Goal: Task Accomplishment & Management: Manage account settings

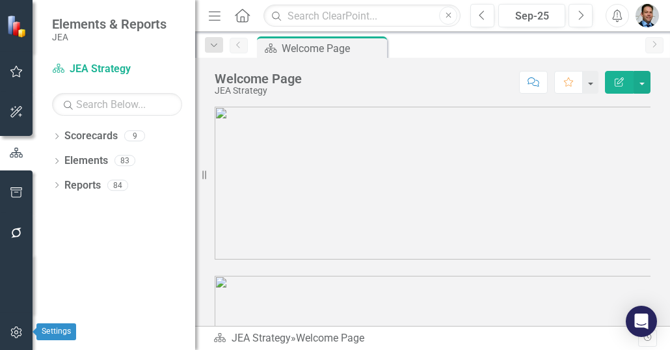
click at [14, 332] on icon "button" at bounding box center [17, 332] width 14 height 10
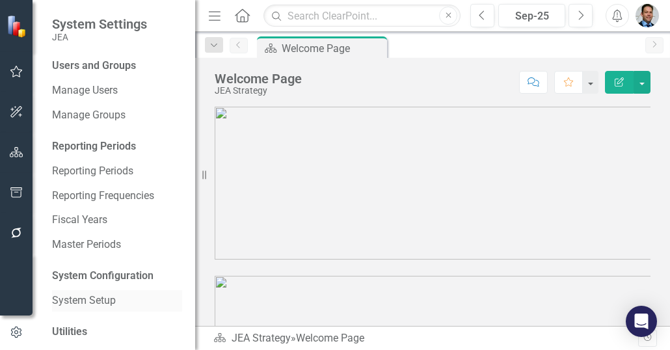
click at [64, 297] on link "System Setup" at bounding box center [117, 300] width 130 height 15
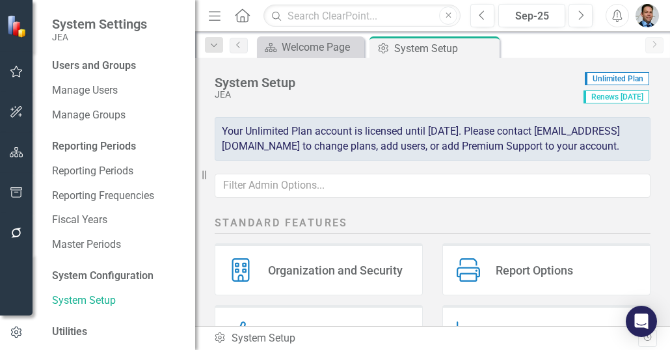
click at [503, 278] on div "Report Options" at bounding box center [533, 270] width 77 height 15
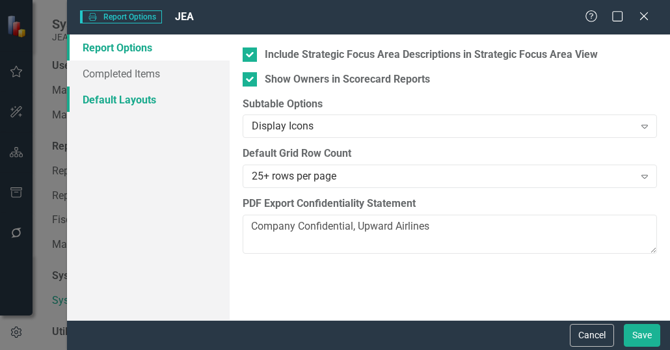
click at [108, 103] on link "Default Layouts" at bounding box center [148, 99] width 163 height 26
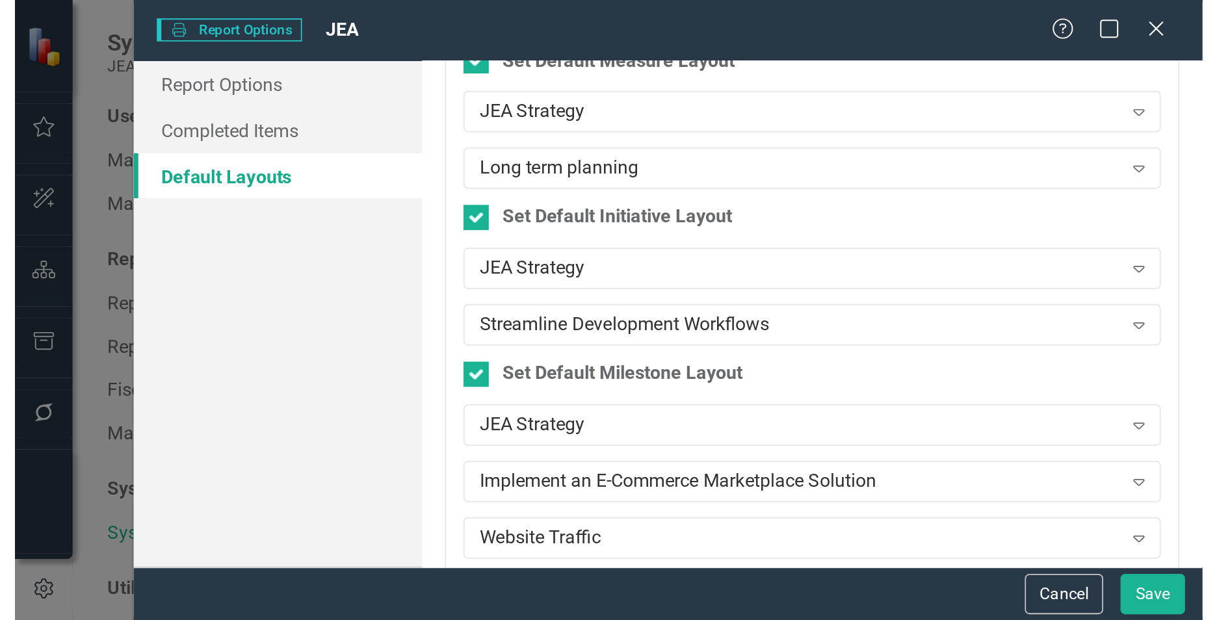
scroll to position [125, 0]
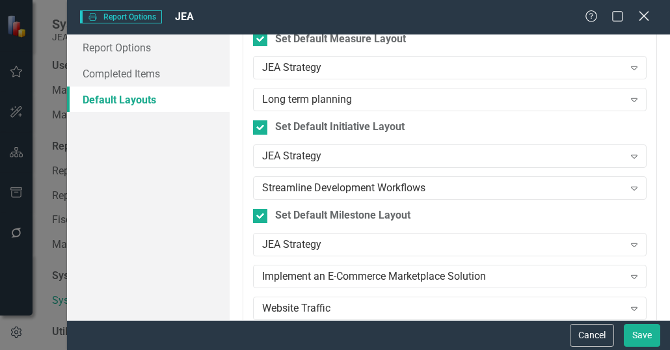
click at [642, 13] on icon "Close" at bounding box center [643, 16] width 16 height 12
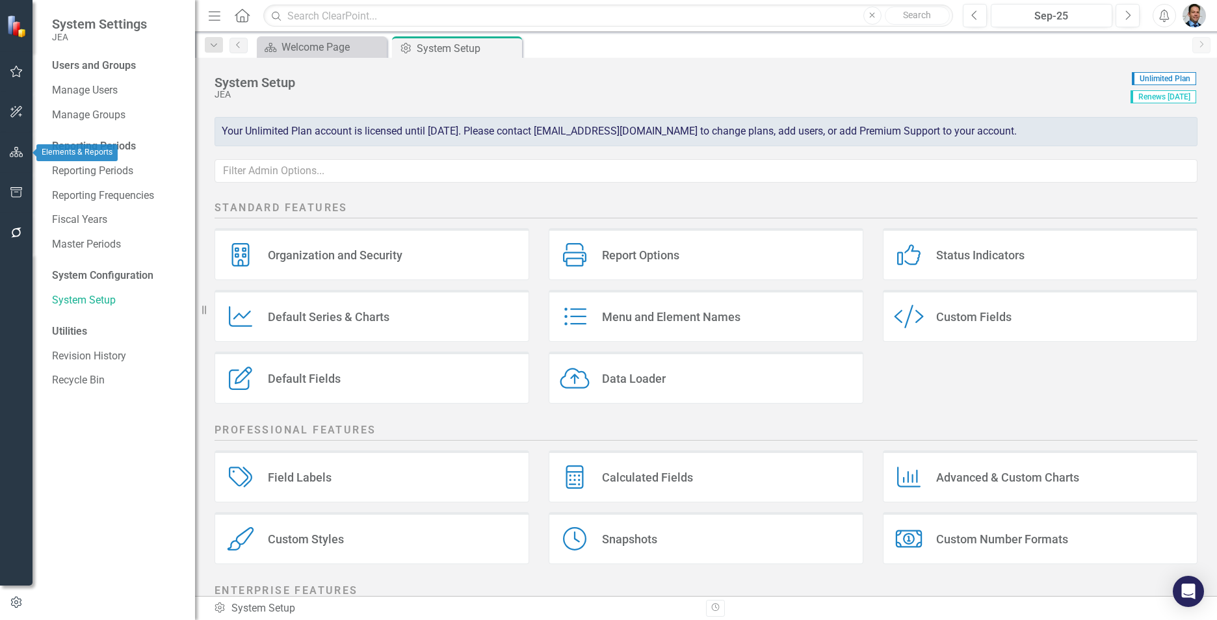
click at [14, 153] on icon "button" at bounding box center [17, 152] width 14 height 10
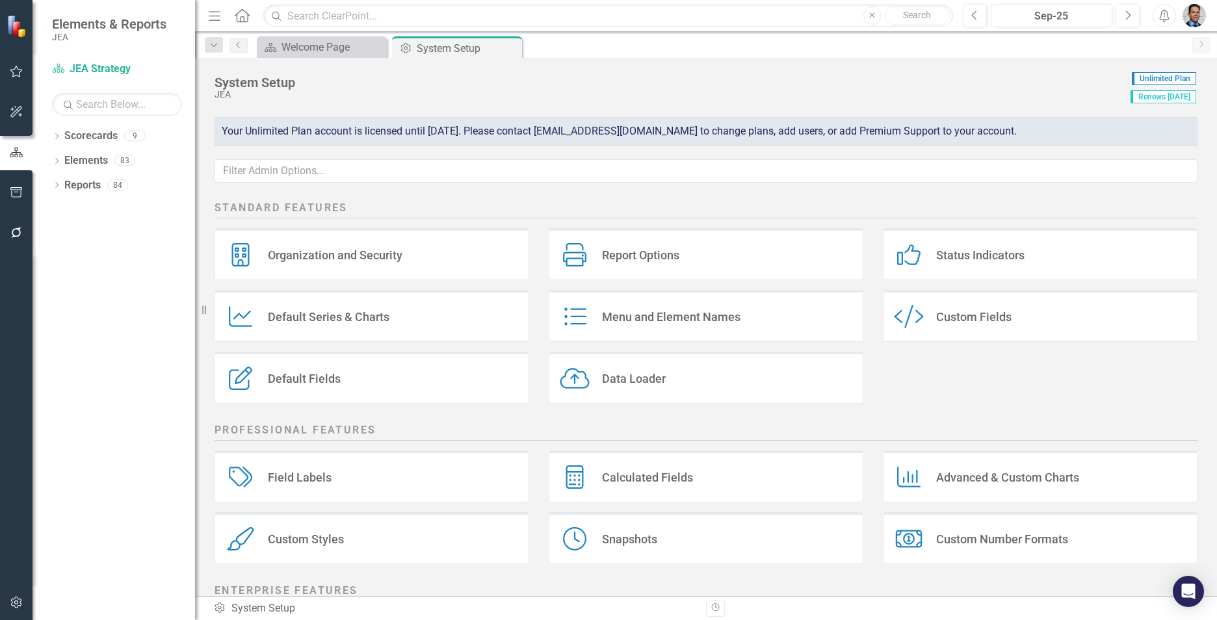
click at [669, 322] on div "Custom Fields" at bounding box center [973, 316] width 75 height 15
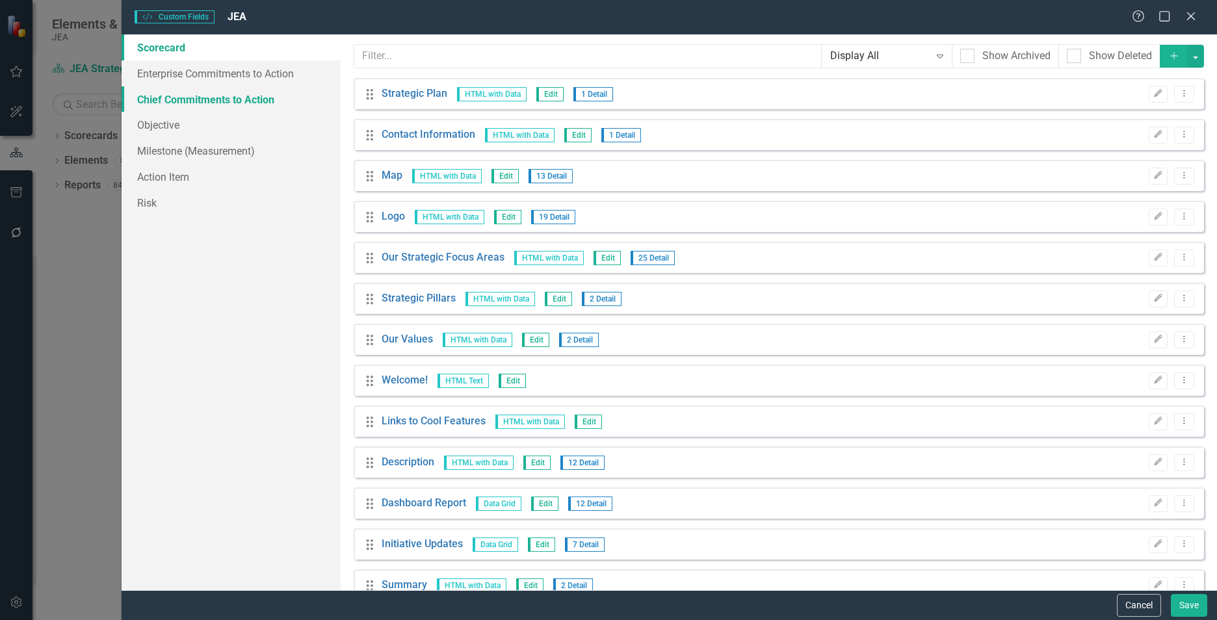
click at [202, 94] on link "Chief Commitments to Action" at bounding box center [231, 99] width 219 height 26
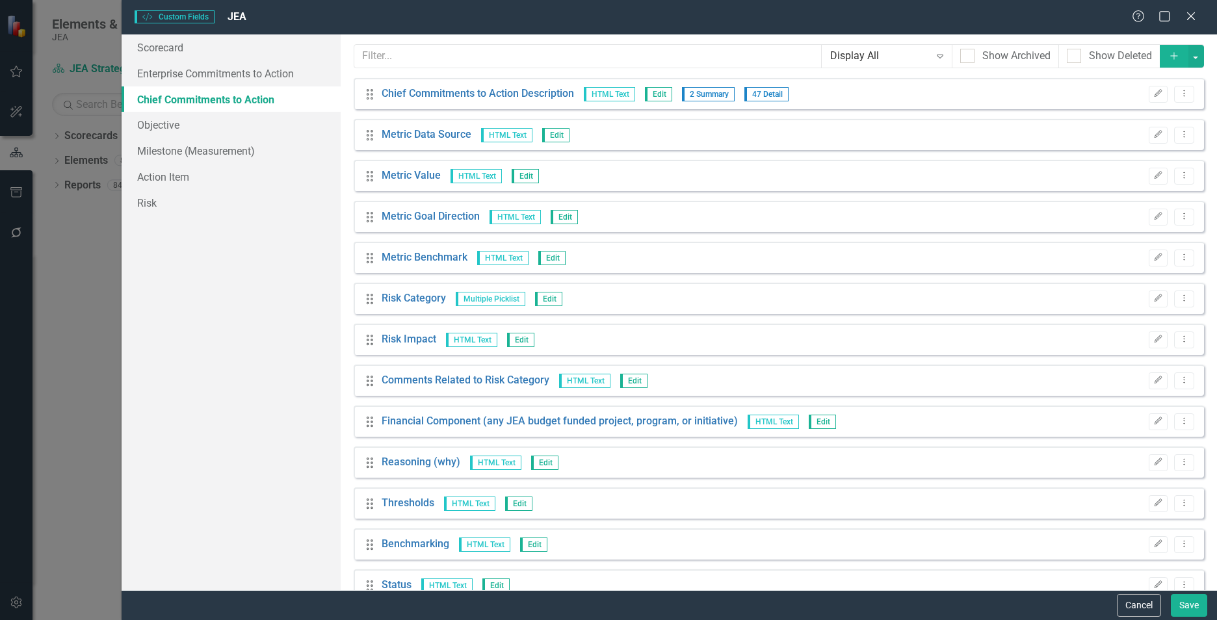
click at [669, 54] on icon "Add" at bounding box center [1174, 55] width 12 height 9
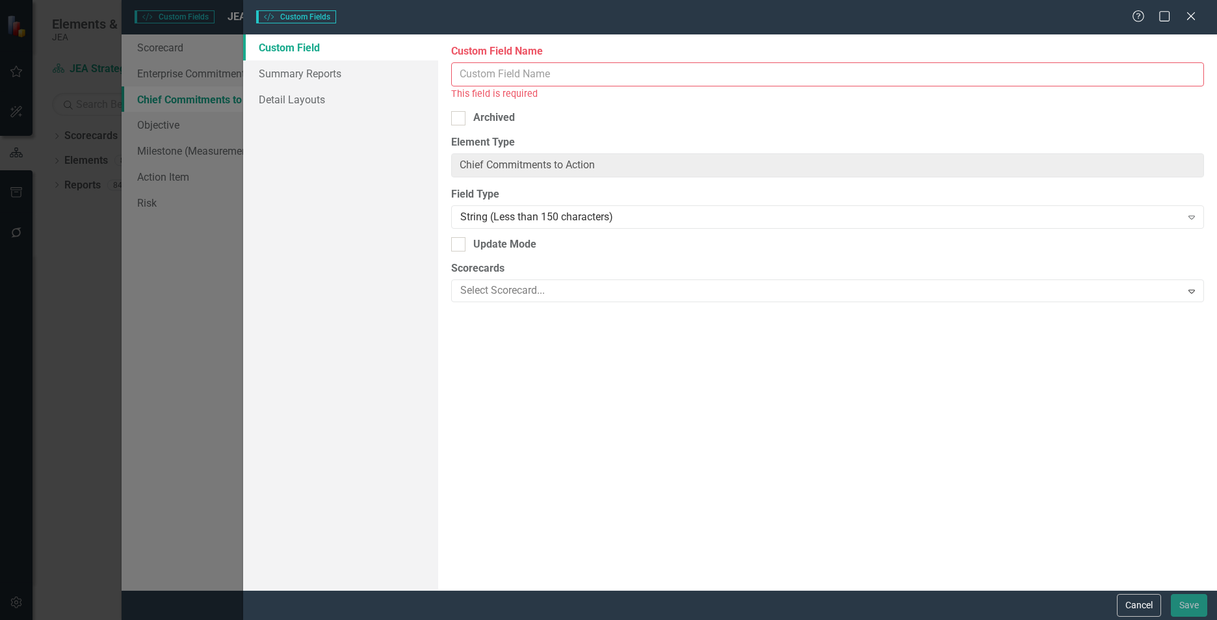
click at [538, 75] on input "Custom Field Name" at bounding box center [827, 74] width 753 height 24
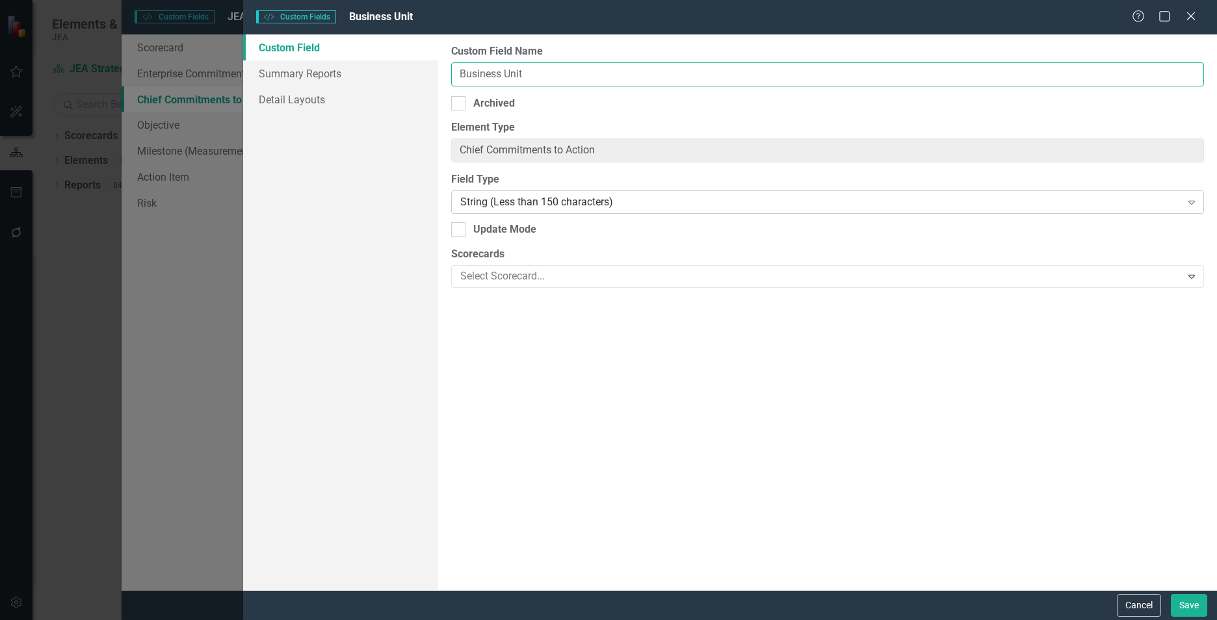
type input "Business Unit"
click at [607, 207] on div "String (Less than 150 characters)" at bounding box center [820, 202] width 721 height 15
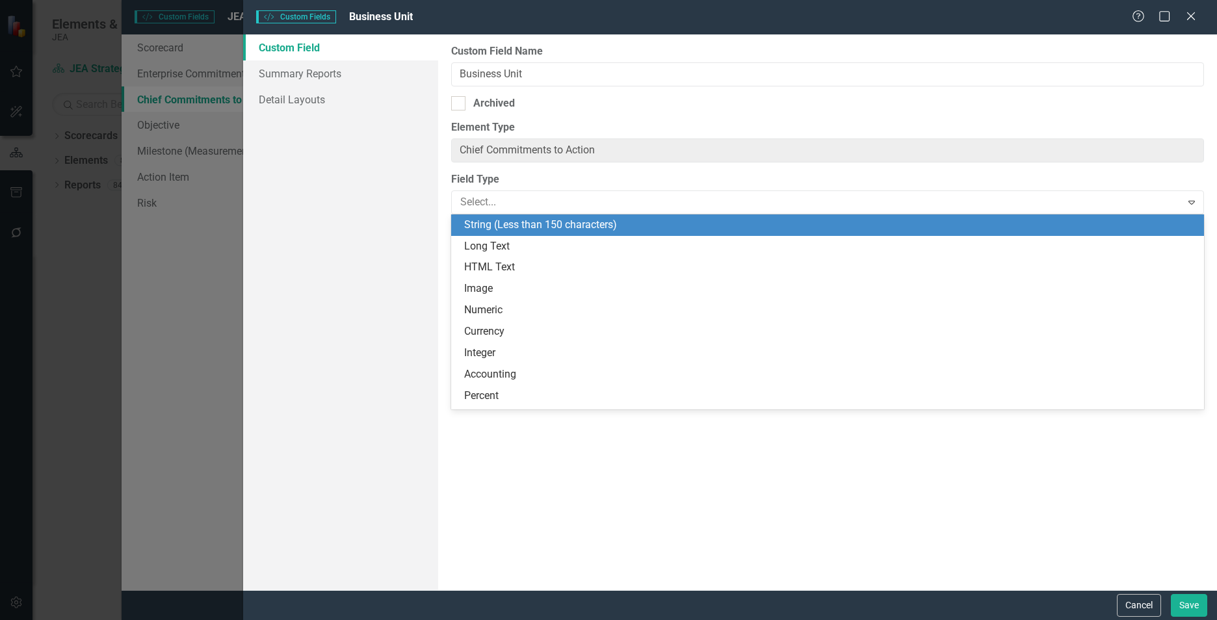
click at [607, 222] on div "String (Less than 150 characters)" at bounding box center [830, 225] width 732 height 15
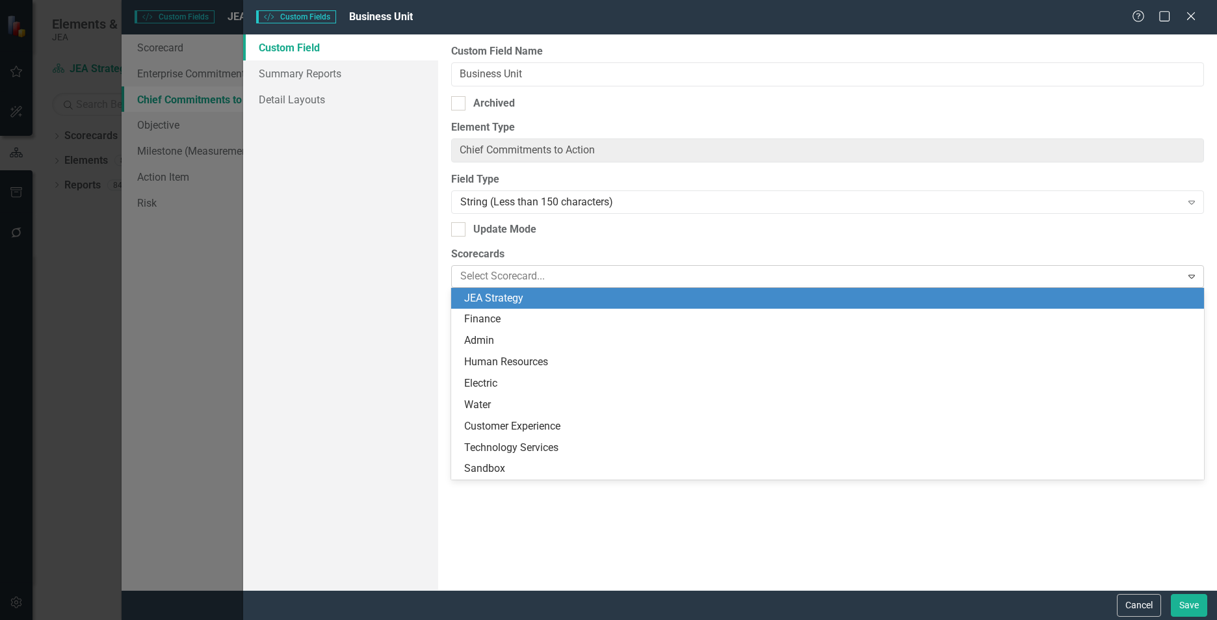
click at [669, 276] on div at bounding box center [818, 277] width 726 height 18
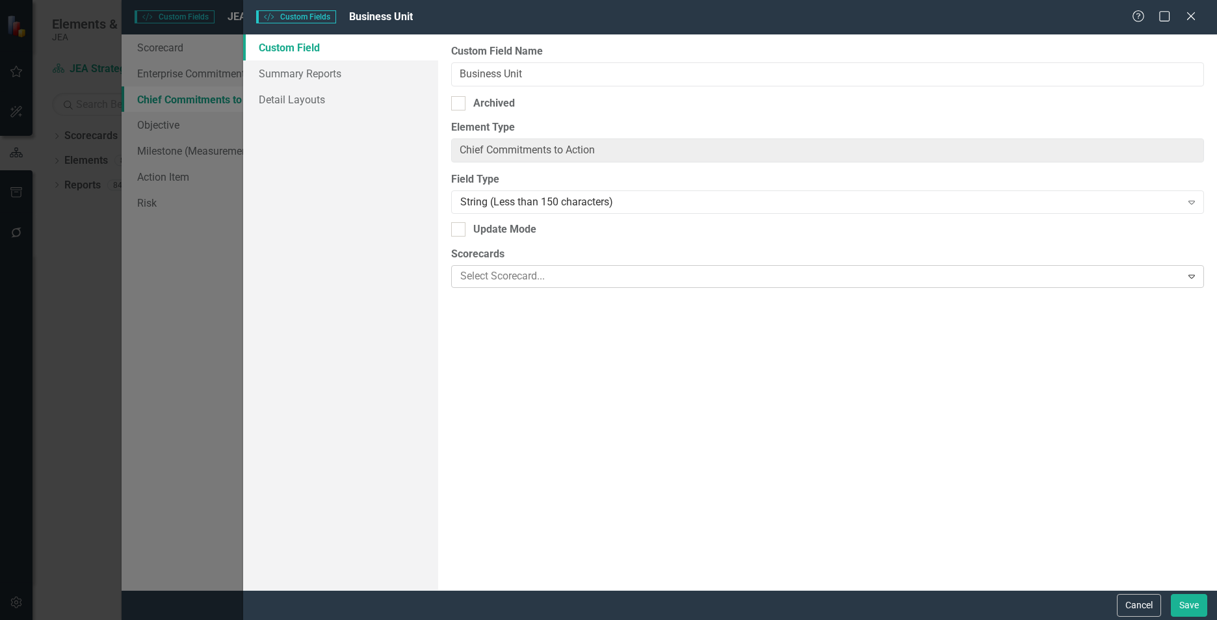
click at [669, 276] on div at bounding box center [818, 277] width 726 height 18
click at [669, 349] on button "Save" at bounding box center [1189, 605] width 36 height 23
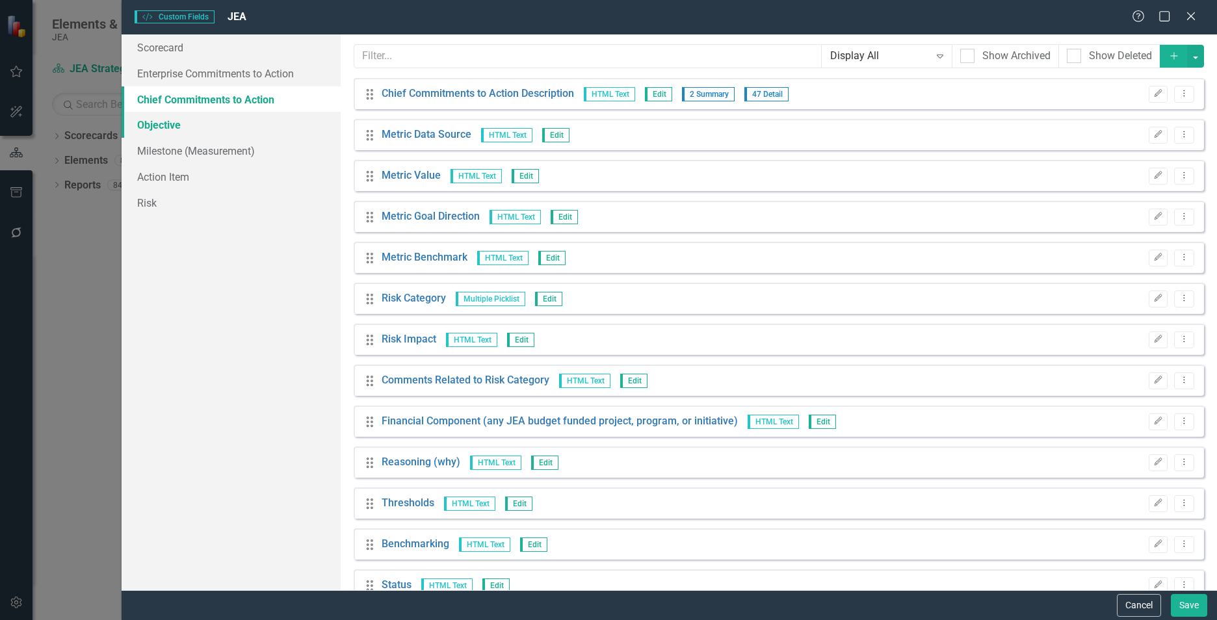
click at [163, 125] on link "Objective" at bounding box center [231, 125] width 219 height 26
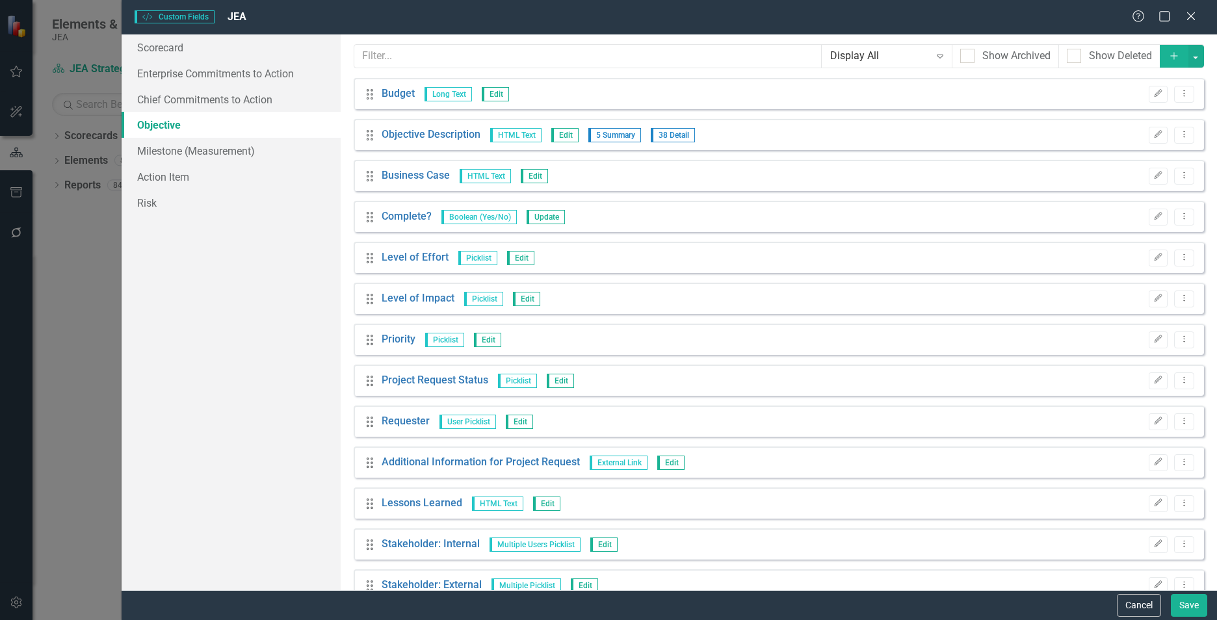
click at [669, 53] on icon "Add" at bounding box center [1174, 55] width 12 height 9
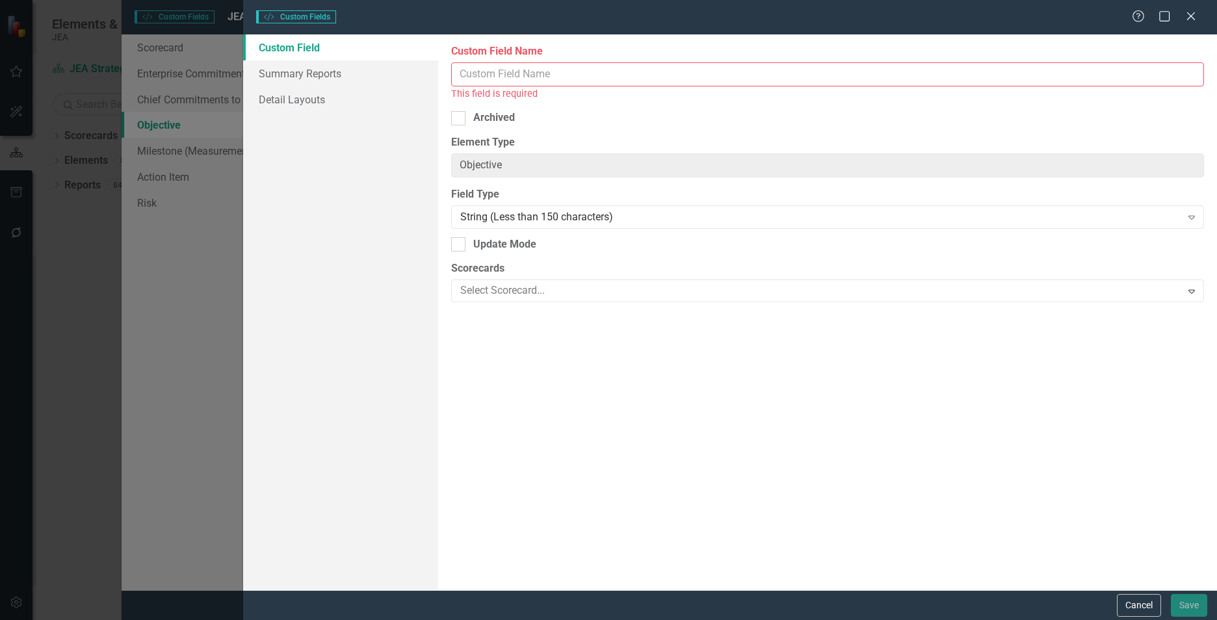
click at [560, 77] on input "Custom Field Name" at bounding box center [827, 74] width 753 height 24
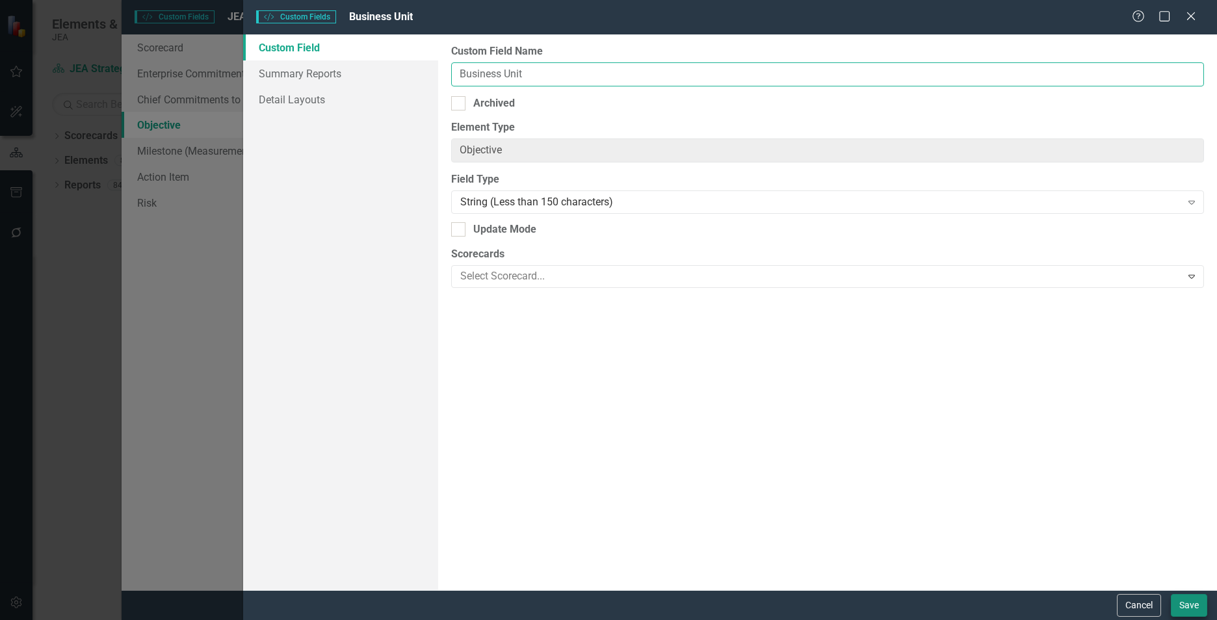
type input "Business Unit"
click at [669, 349] on button "Save" at bounding box center [1189, 605] width 36 height 23
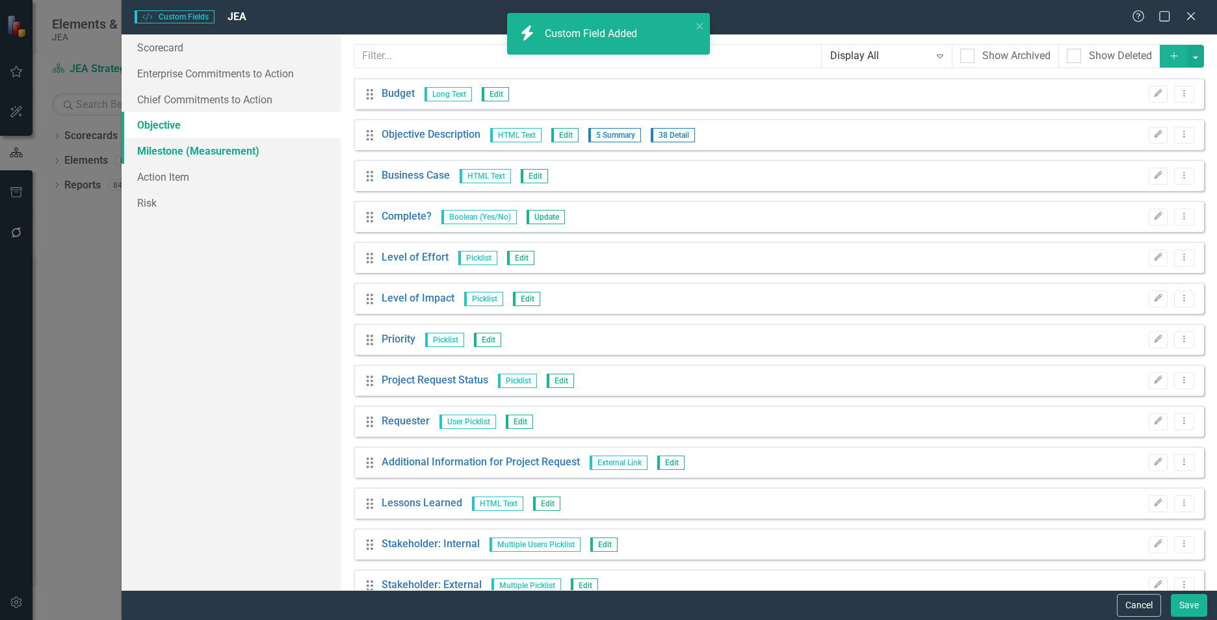
click at [180, 150] on link "Milestone (Measurement)" at bounding box center [231, 151] width 219 height 26
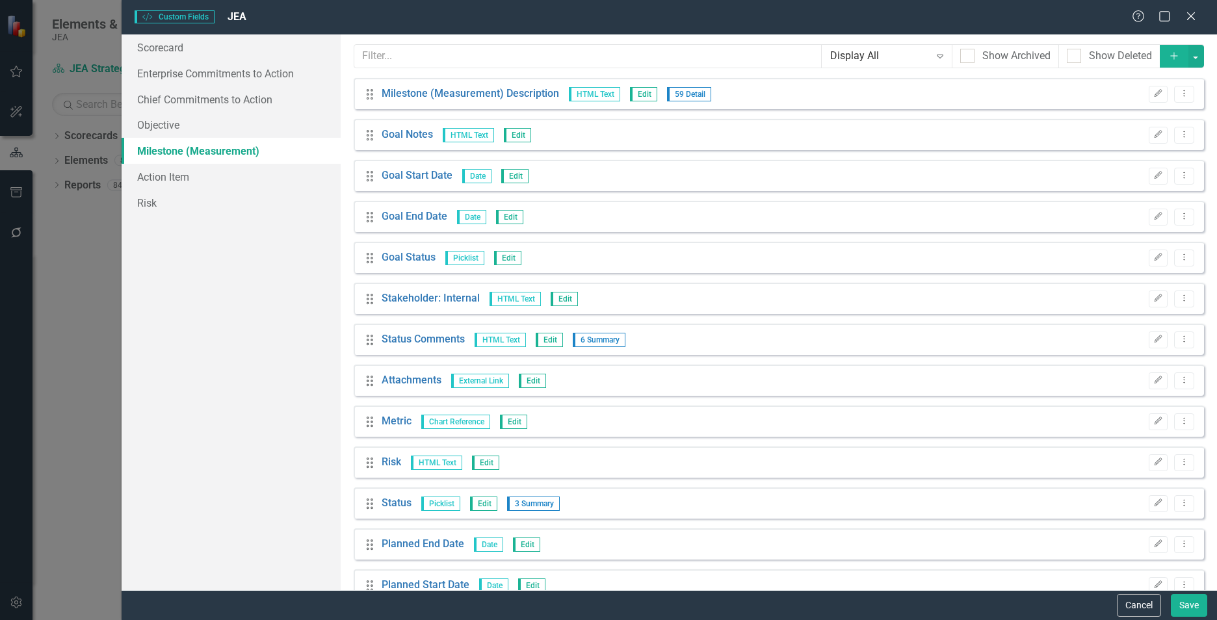
click at [669, 55] on icon "Add" at bounding box center [1174, 55] width 12 height 9
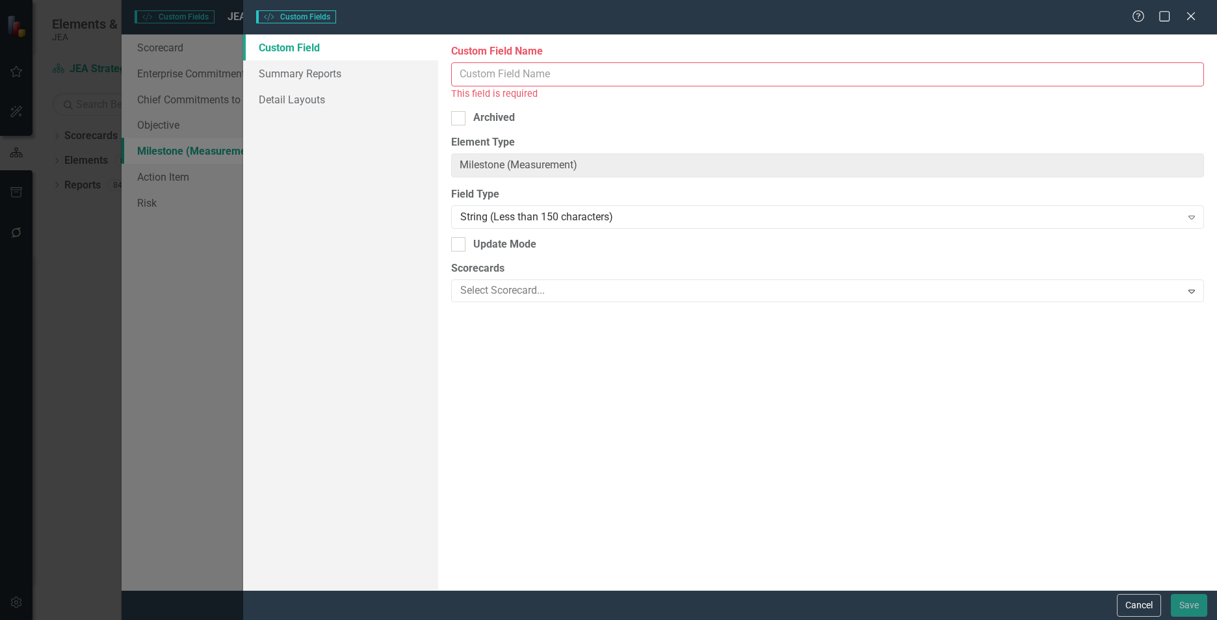
click at [669, 80] on input "Custom Field Name" at bounding box center [827, 74] width 753 height 24
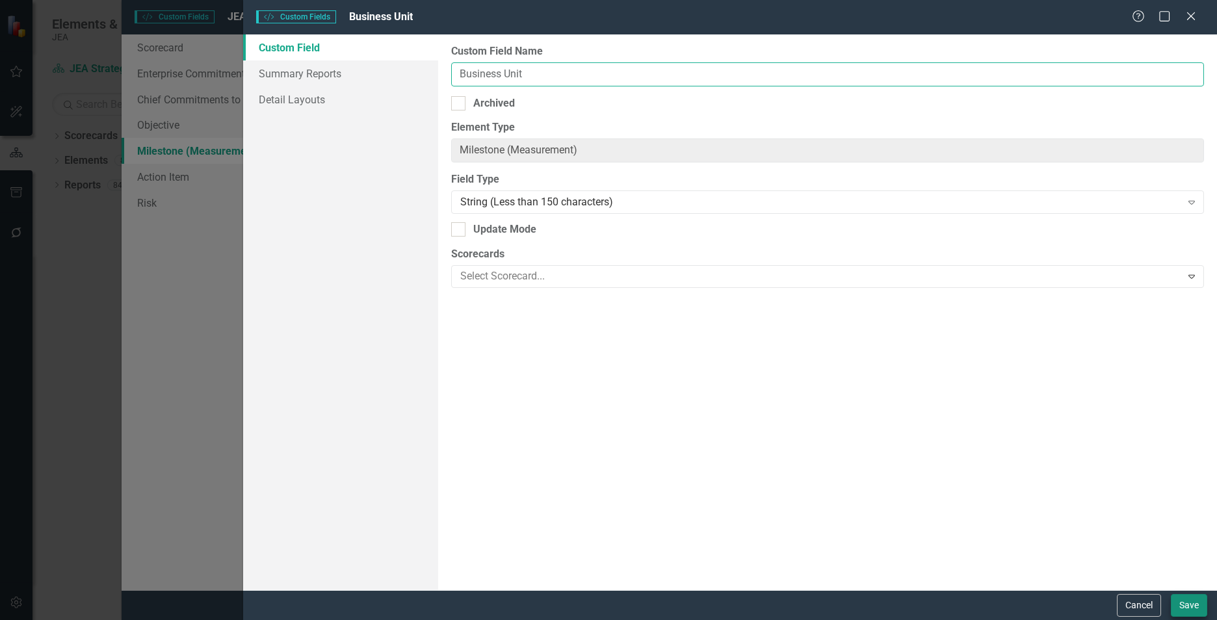
type input "Business Unit"
click at [669, 349] on button "Save" at bounding box center [1189, 605] width 36 height 23
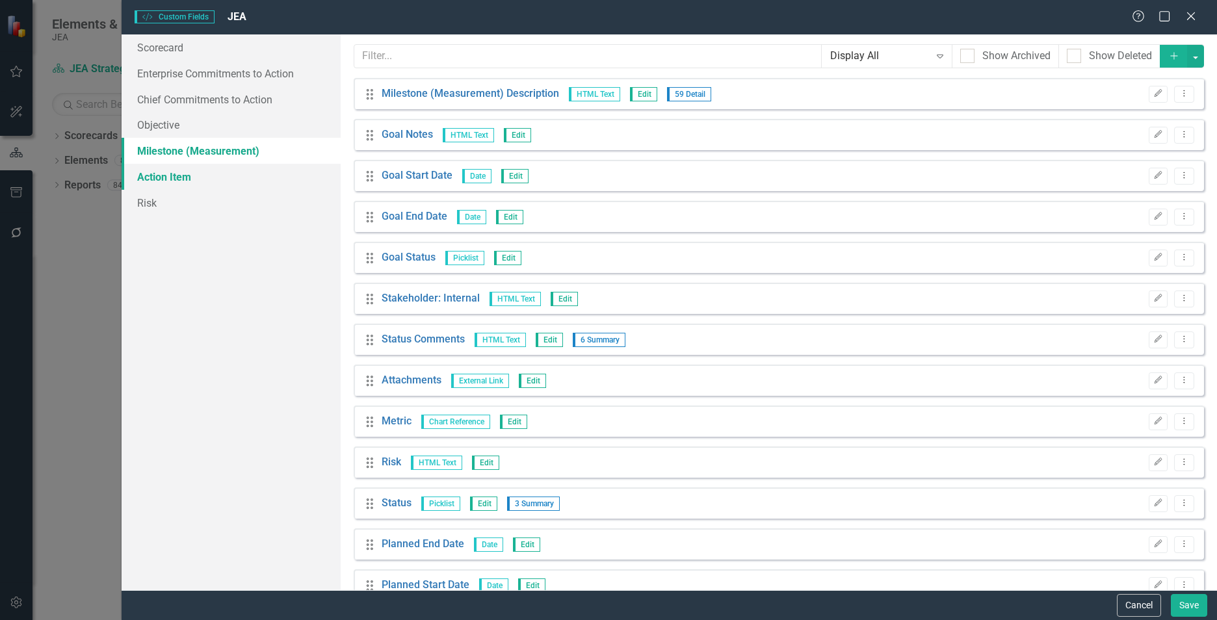
click at [181, 181] on link "Action Item" at bounding box center [231, 177] width 219 height 26
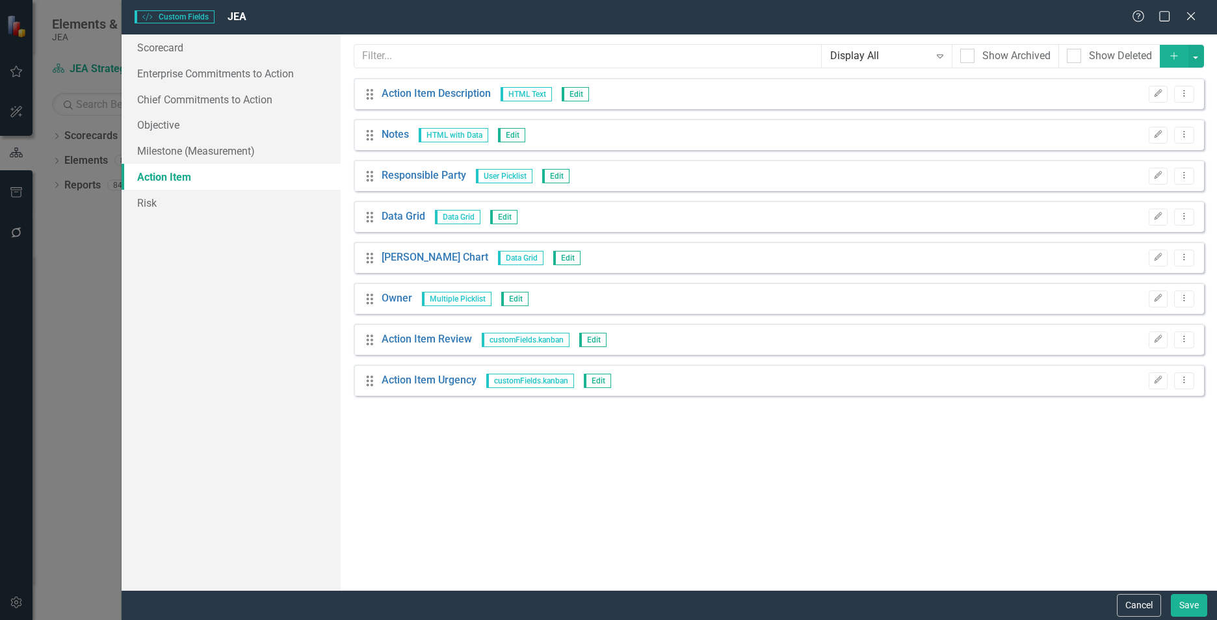
click at [669, 58] on icon "Add" at bounding box center [1174, 55] width 12 height 9
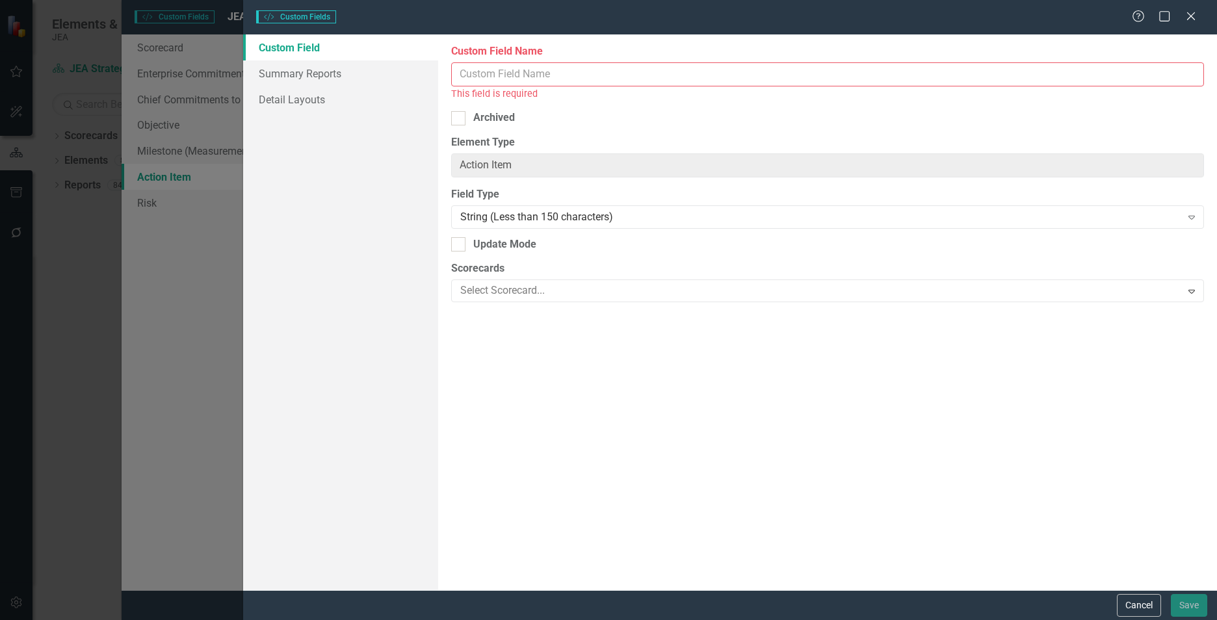
click at [582, 72] on input "Custom Field Name" at bounding box center [827, 74] width 753 height 24
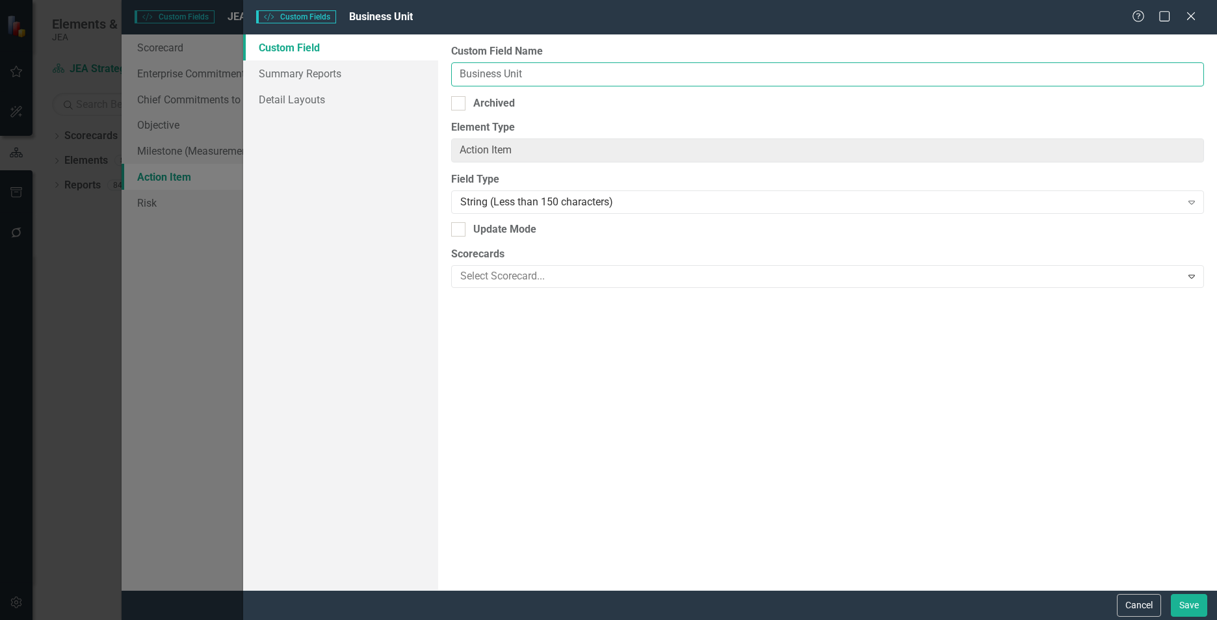
drag, startPoint x: 480, startPoint y: 74, endPoint x: 541, endPoint y: 74, distance: 60.5
click at [541, 74] on input "Business Unit" at bounding box center [827, 74] width 753 height 24
click at [513, 73] on input "Business Unit" at bounding box center [827, 74] width 753 height 24
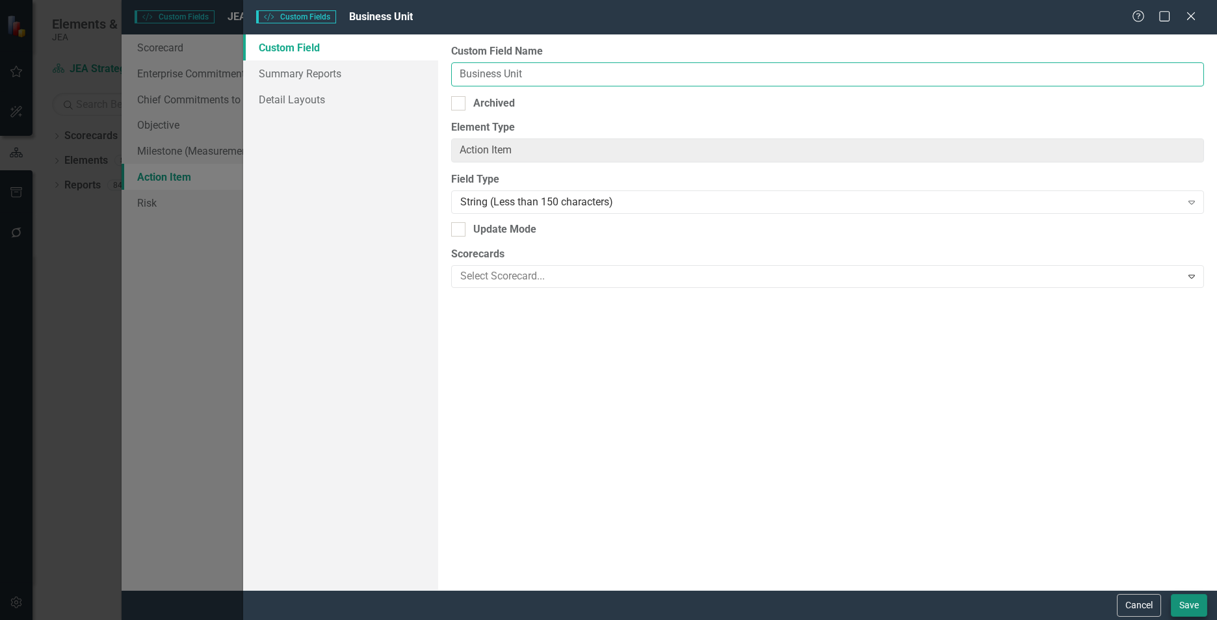
type input "Business Unit"
click at [669, 349] on button "Save" at bounding box center [1189, 605] width 36 height 23
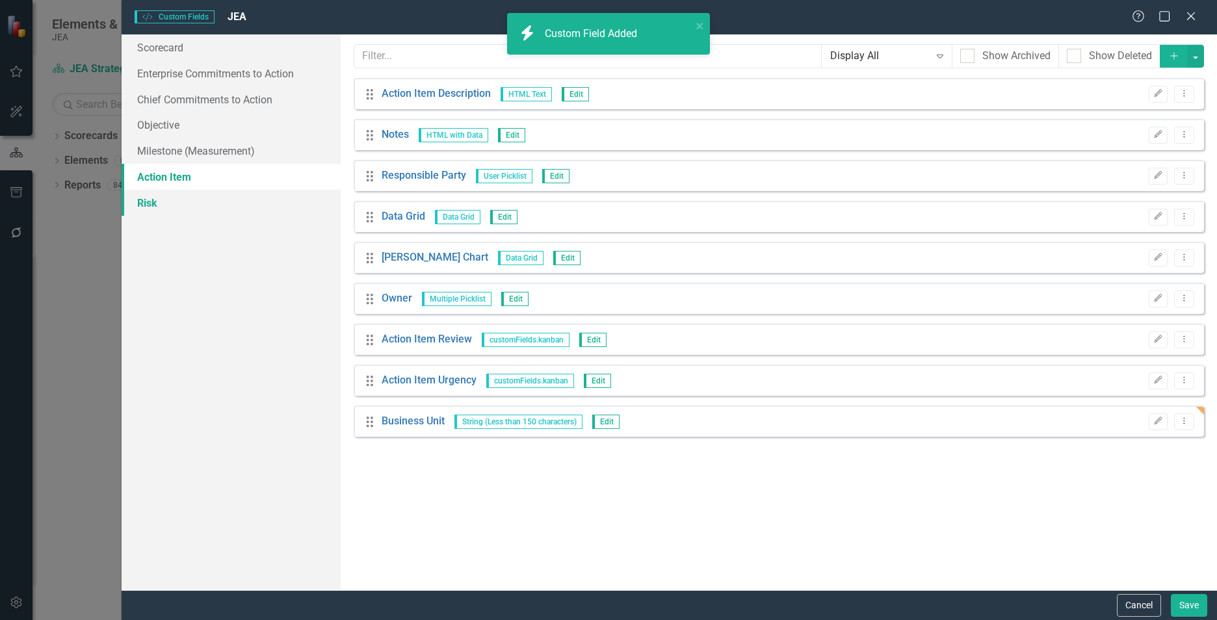
click at [157, 201] on link "Risk" at bounding box center [231, 203] width 219 height 26
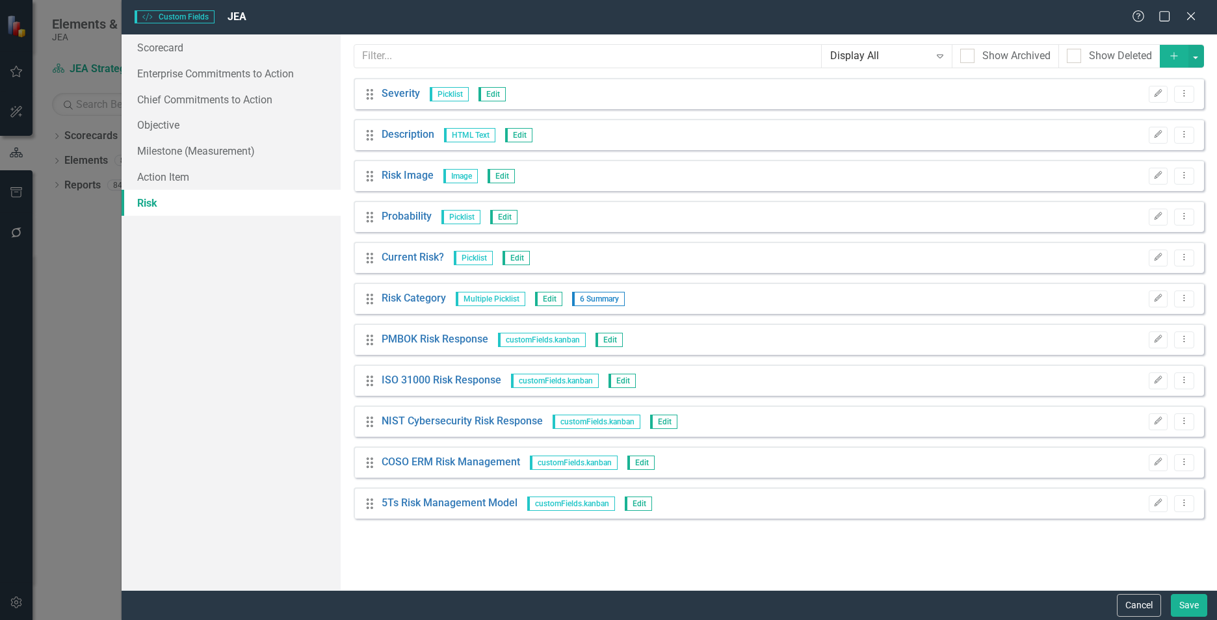
click at [669, 54] on icon "Add" at bounding box center [1174, 55] width 12 height 9
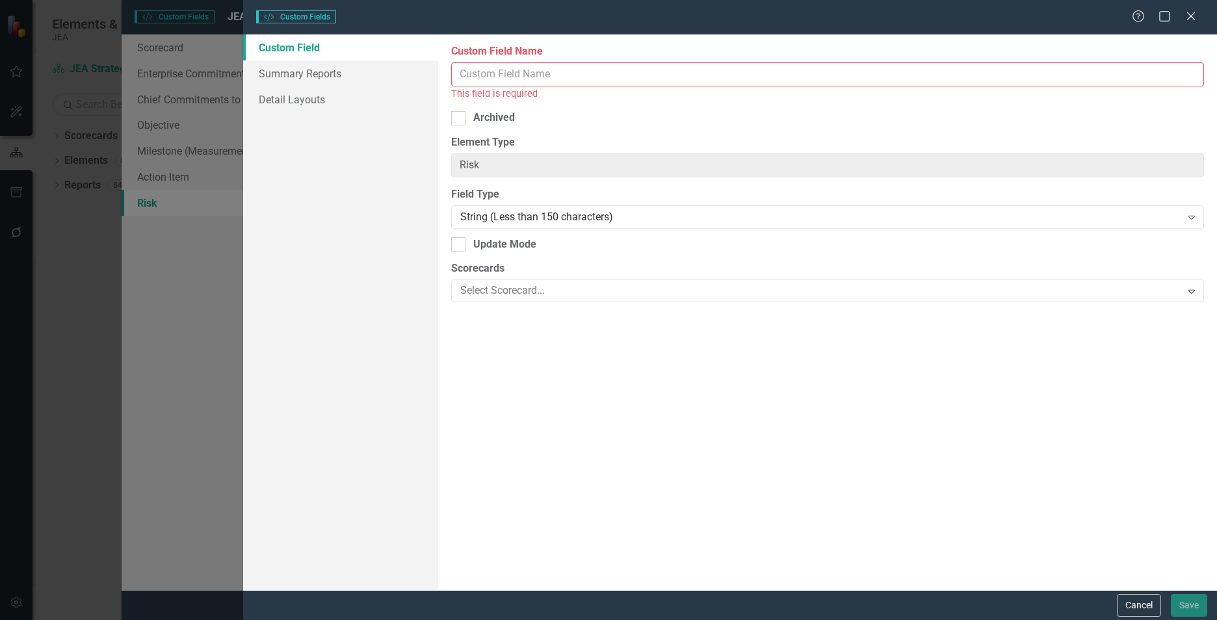
click at [666, 70] on input "Custom Field Name" at bounding box center [827, 74] width 753 height 24
paste input "Business Unit"
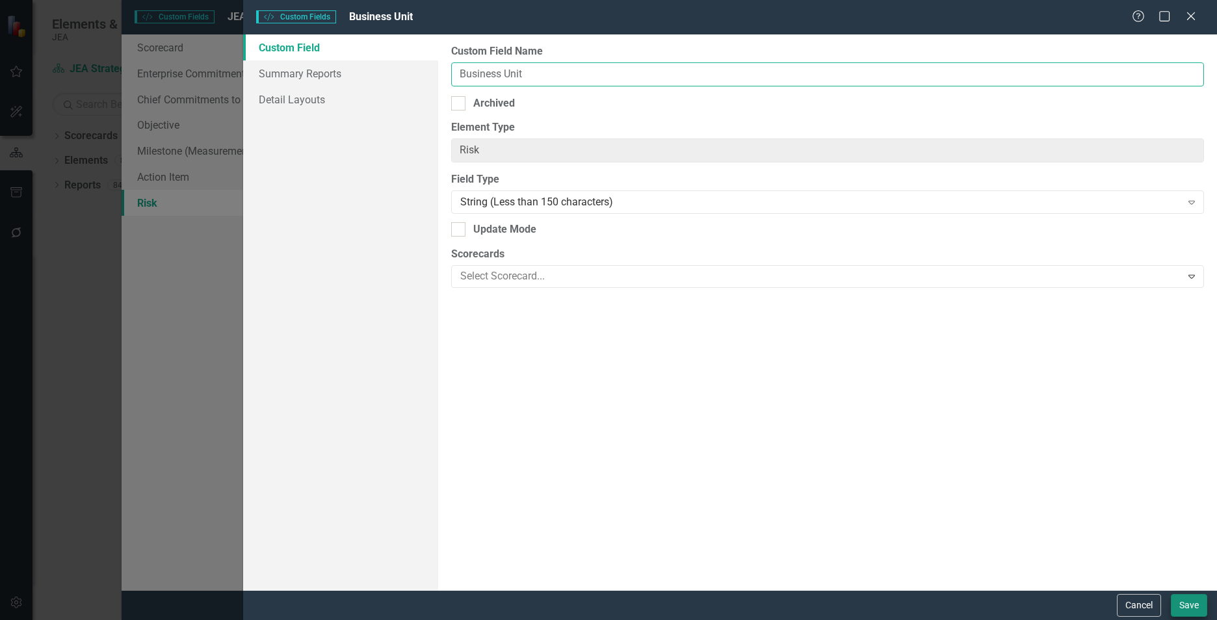
type input "Business Unit"
click at [669, 349] on button "Save" at bounding box center [1189, 605] width 36 height 23
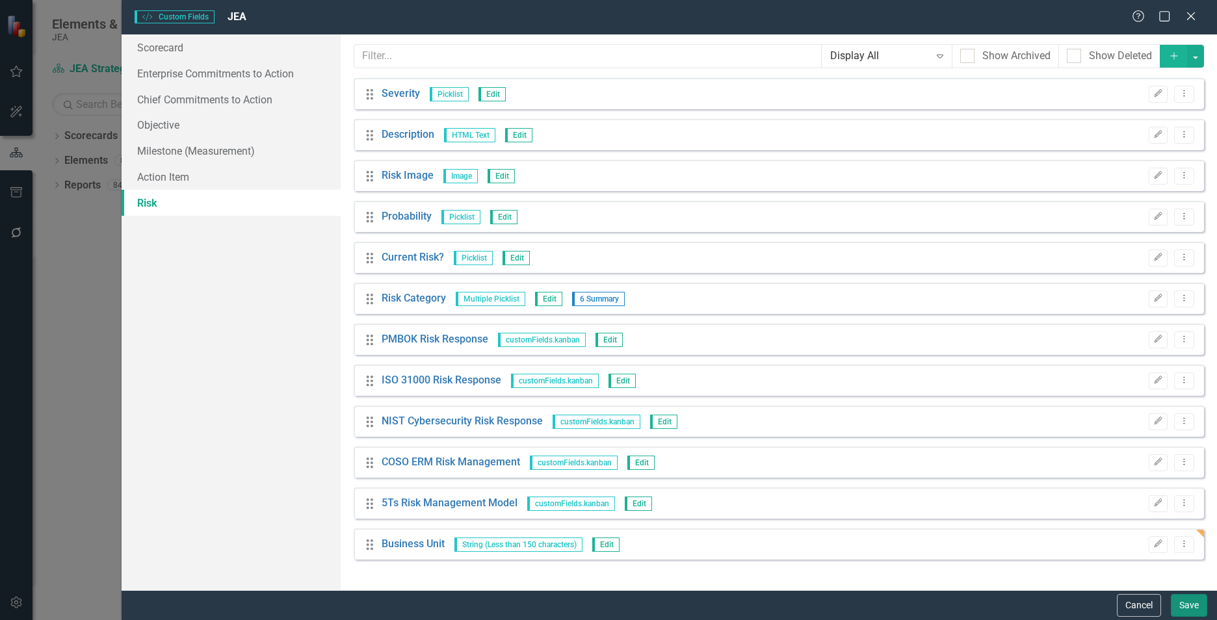
click at [669, 349] on button "Save" at bounding box center [1189, 605] width 36 height 23
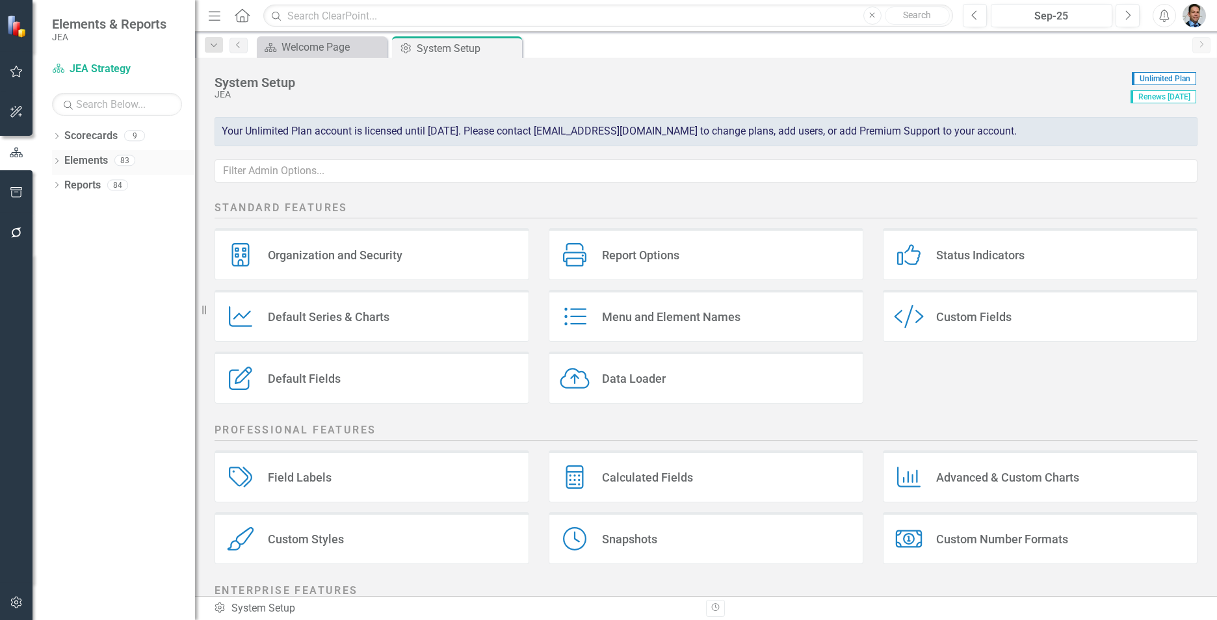
click at [86, 158] on link "Elements" at bounding box center [86, 160] width 44 height 15
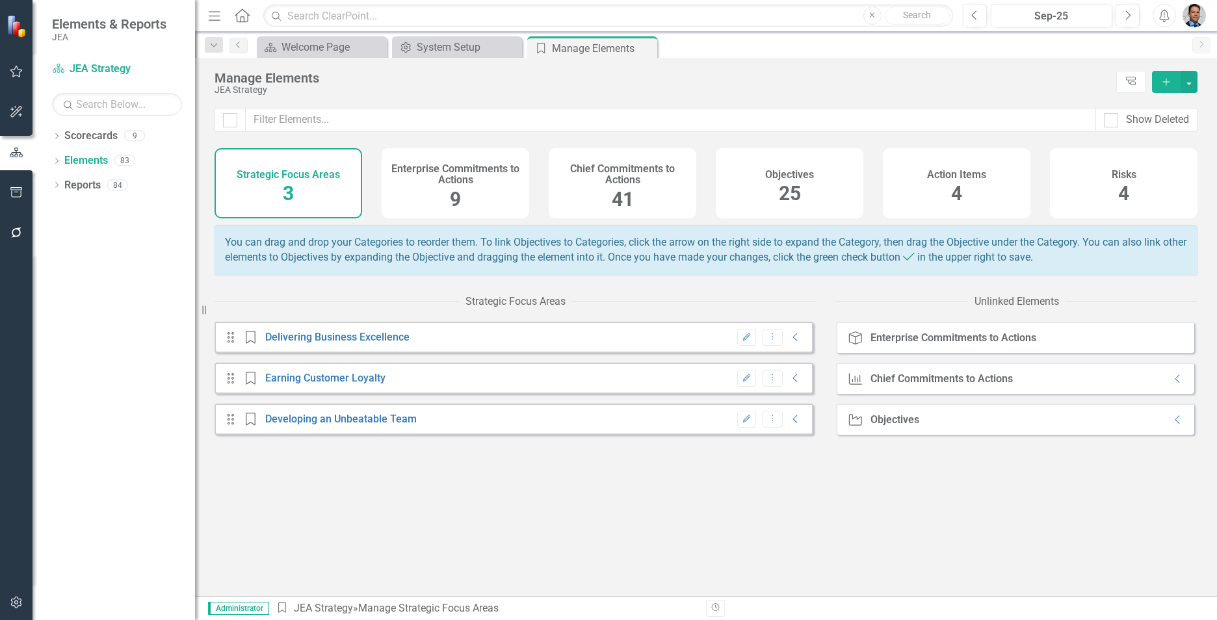
click at [608, 174] on h4 "Chief Commitments to Actions" at bounding box center [622, 174] width 132 height 23
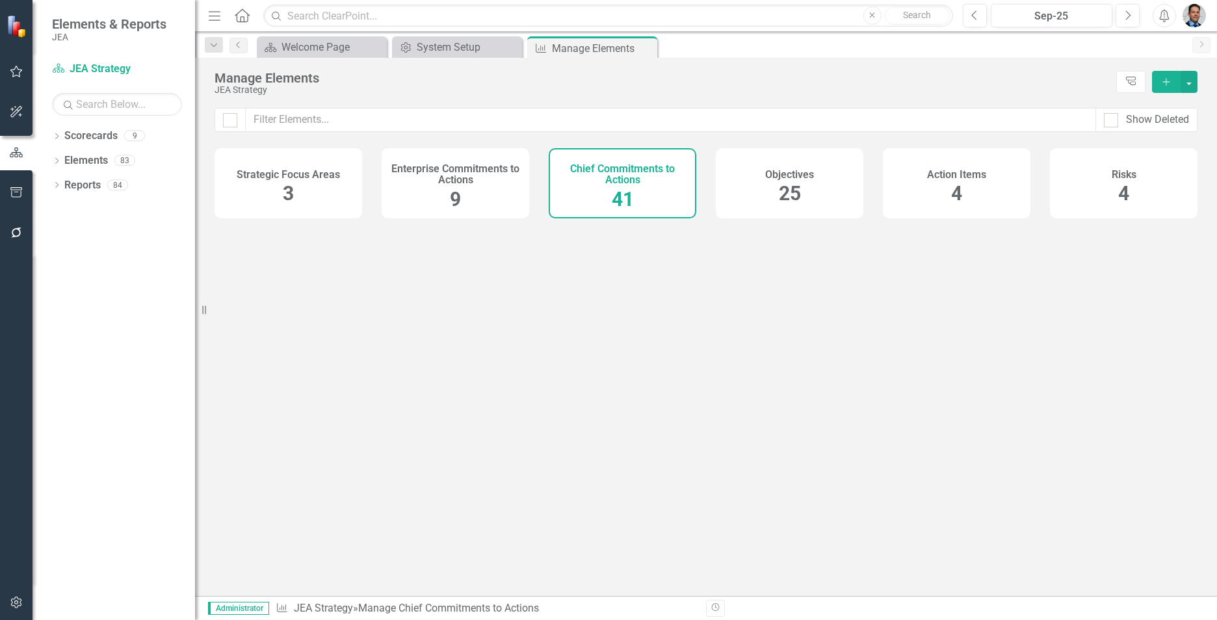
checkbox input "false"
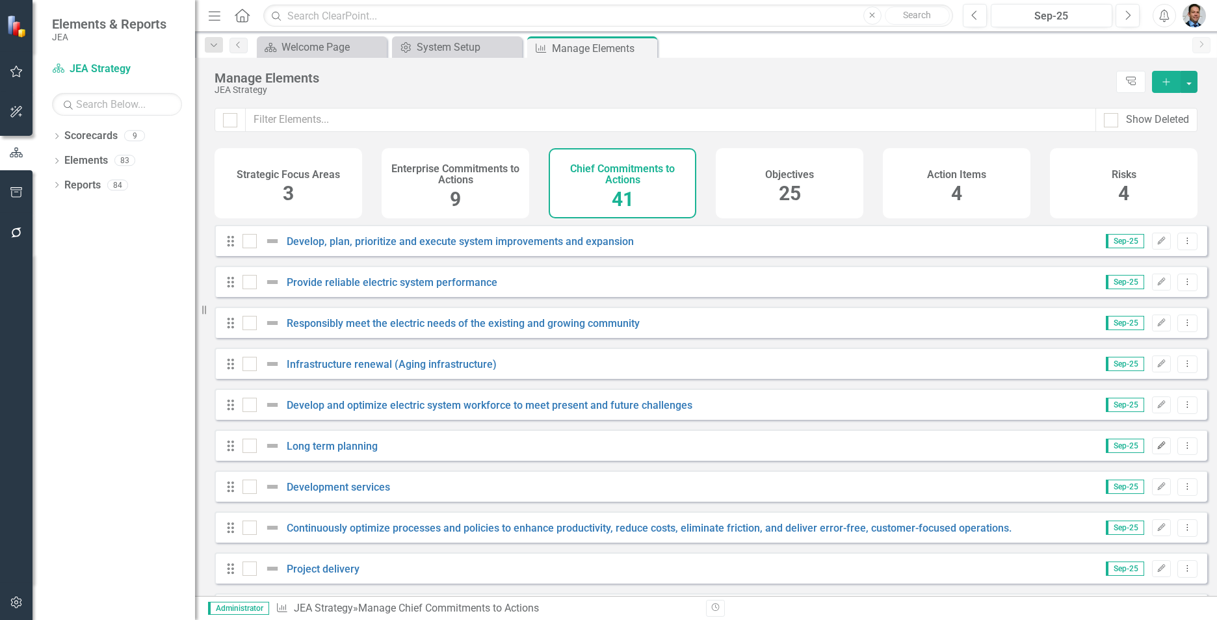
click at [669, 349] on icon "Edit" at bounding box center [1161, 446] width 10 height 8
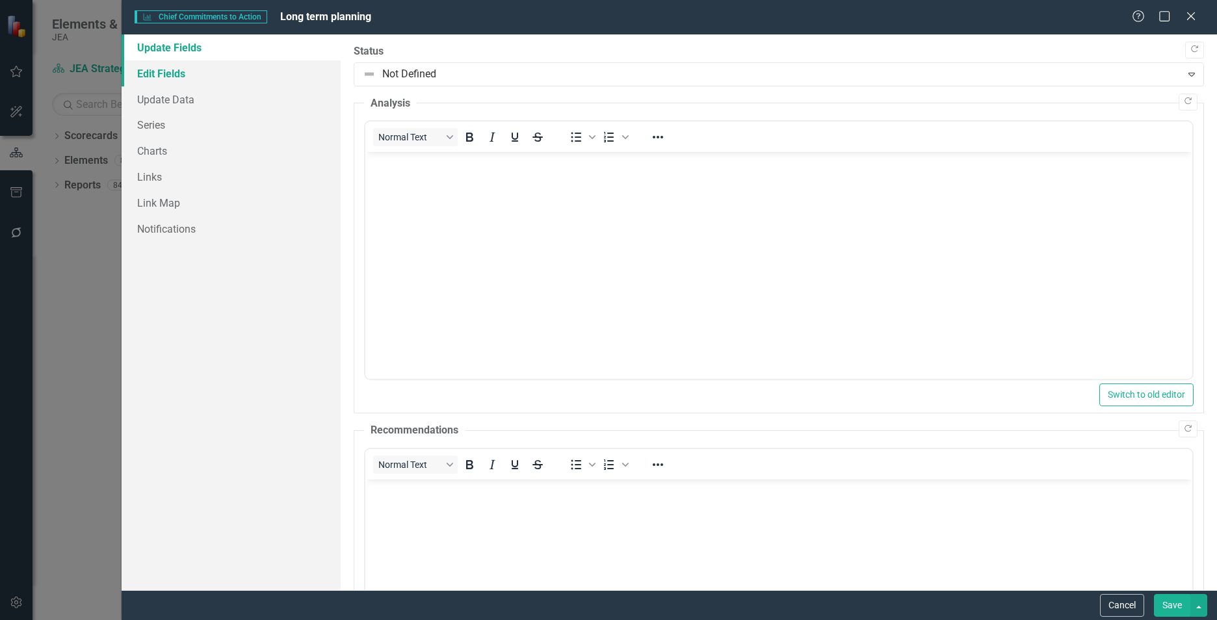
click at [184, 73] on link "Edit Fields" at bounding box center [231, 73] width 219 height 26
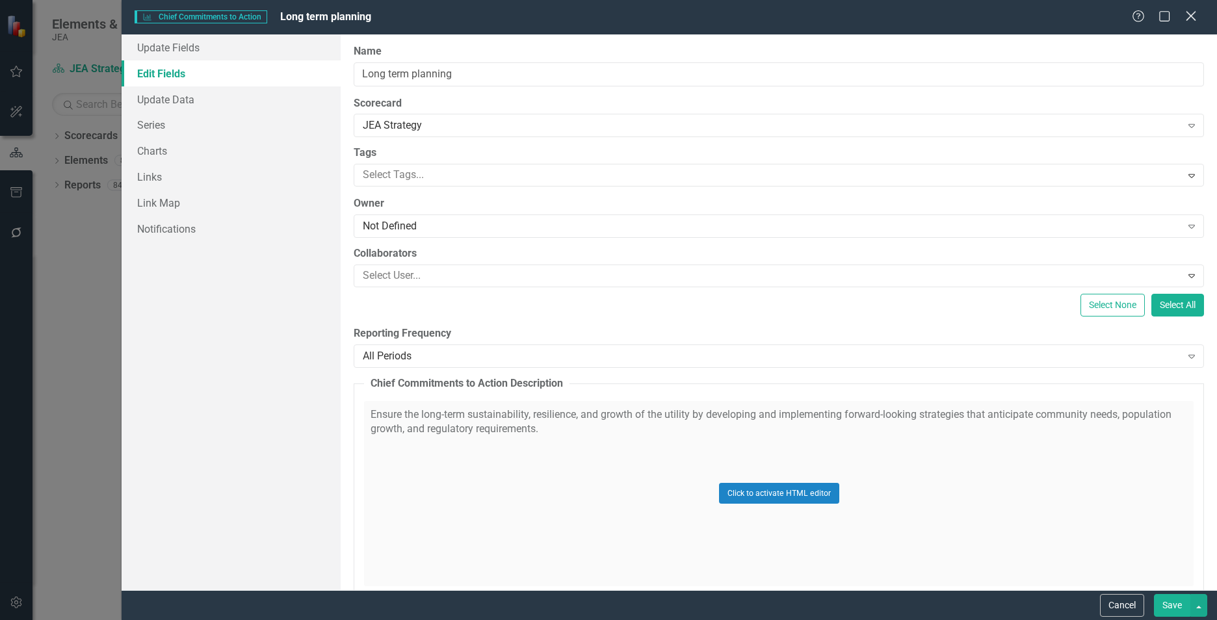
click at [669, 14] on icon at bounding box center [1191, 16] width 10 height 10
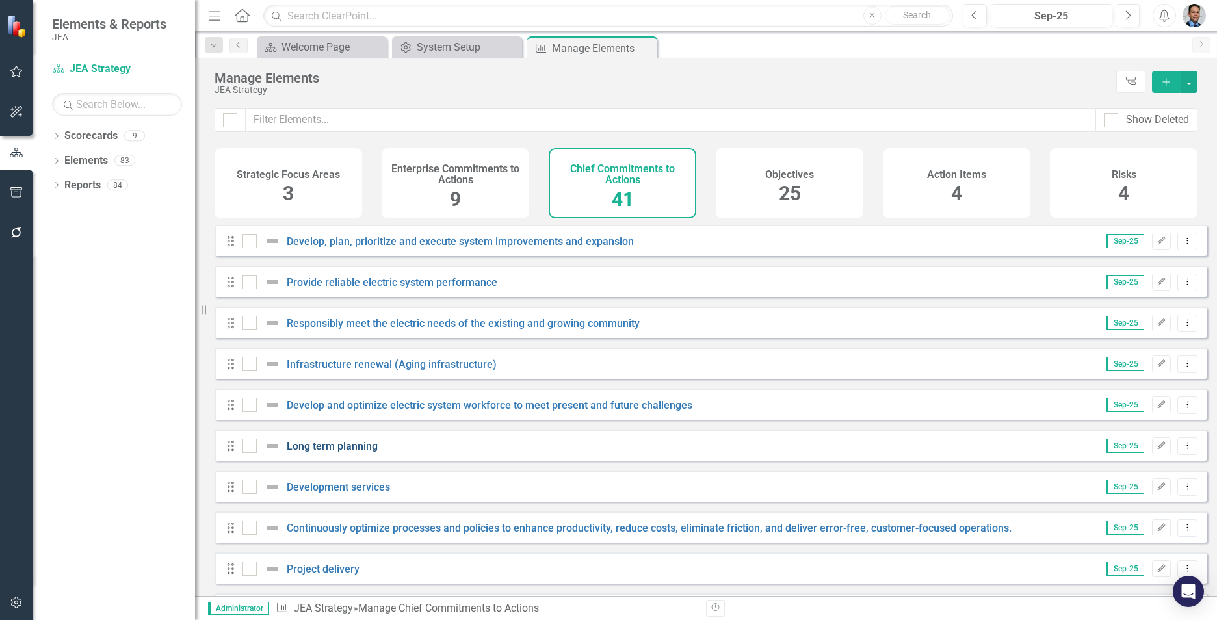
click at [361, 349] on link "Long term planning" at bounding box center [332, 446] width 91 height 12
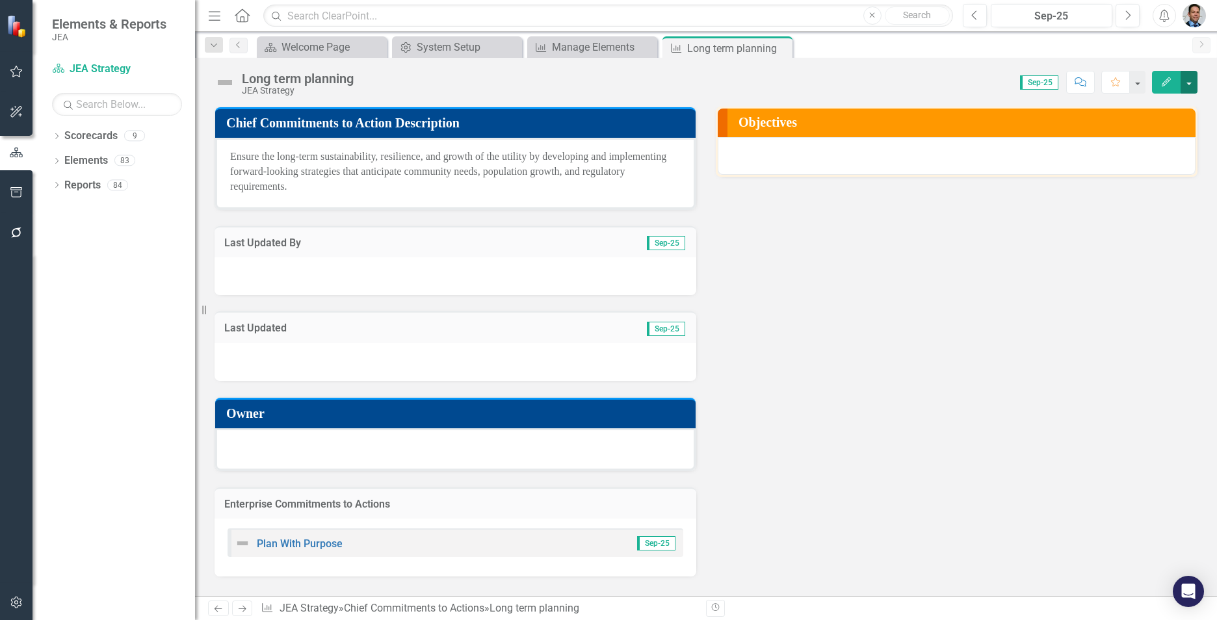
click at [669, 82] on button "button" at bounding box center [1189, 82] width 17 height 23
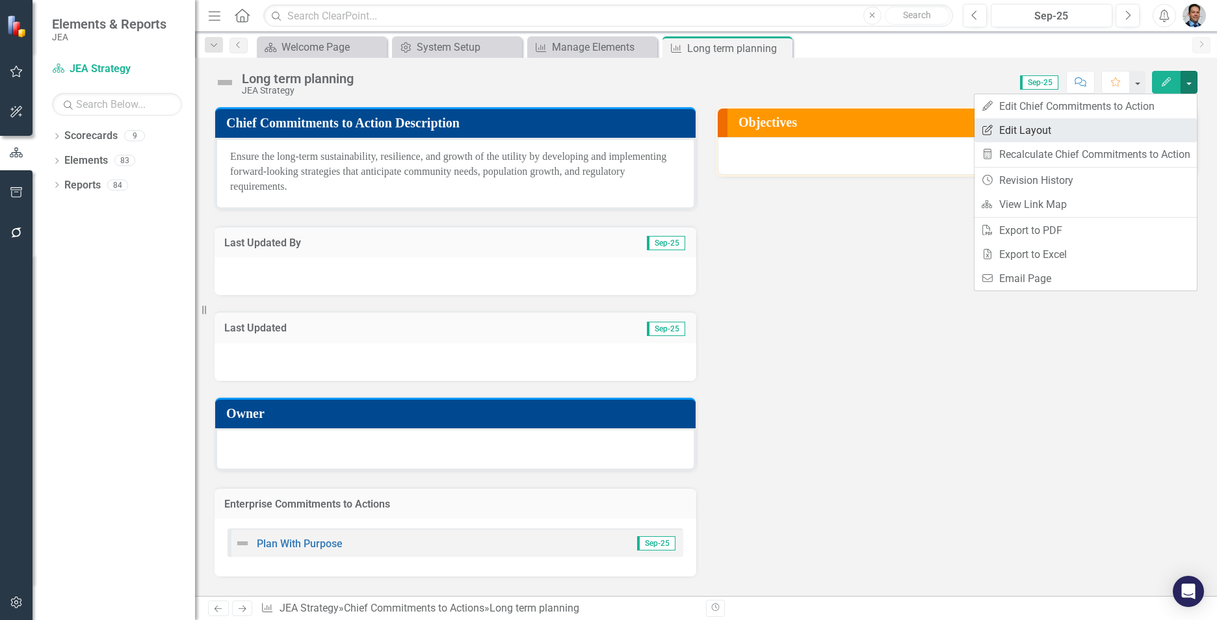
click at [669, 127] on link "Edit Report Edit Layout" at bounding box center [1085, 130] width 222 height 24
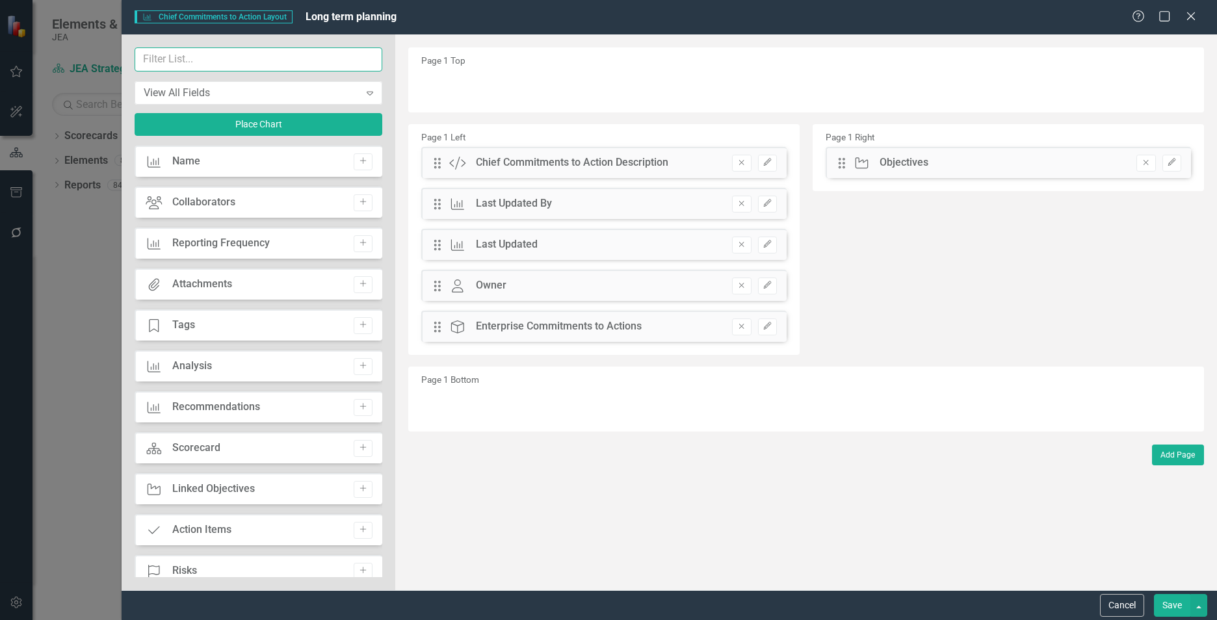
click at [216, 50] on input "text" at bounding box center [259, 59] width 248 height 24
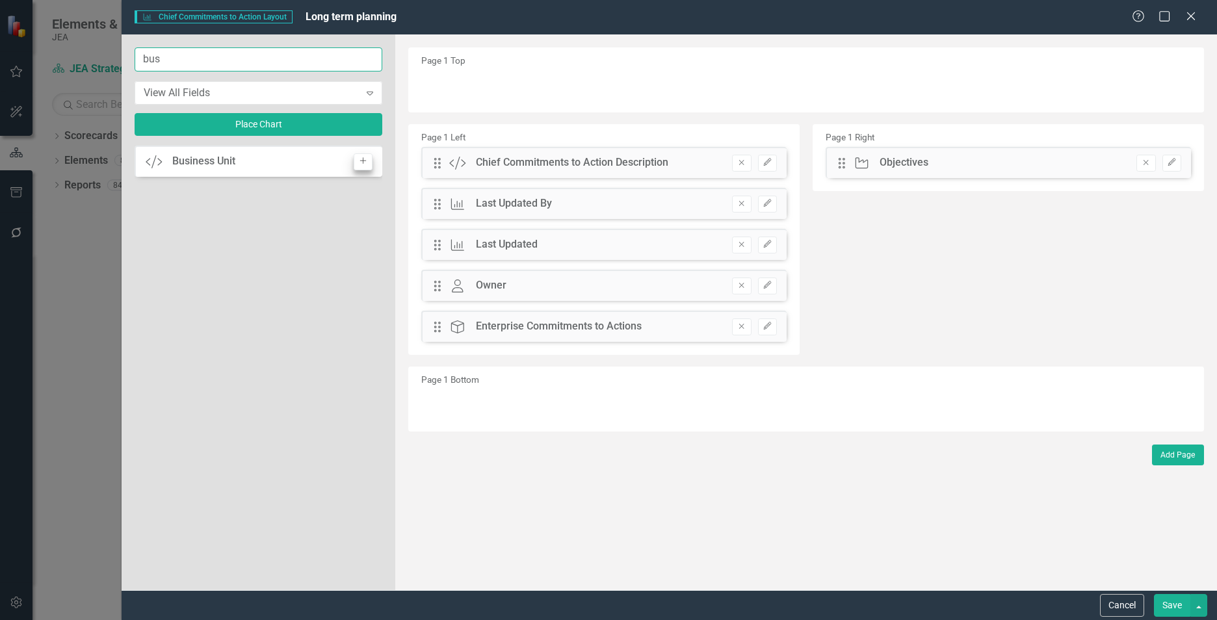
type input "bus"
click at [363, 162] on icon "Add" at bounding box center [363, 161] width 10 height 8
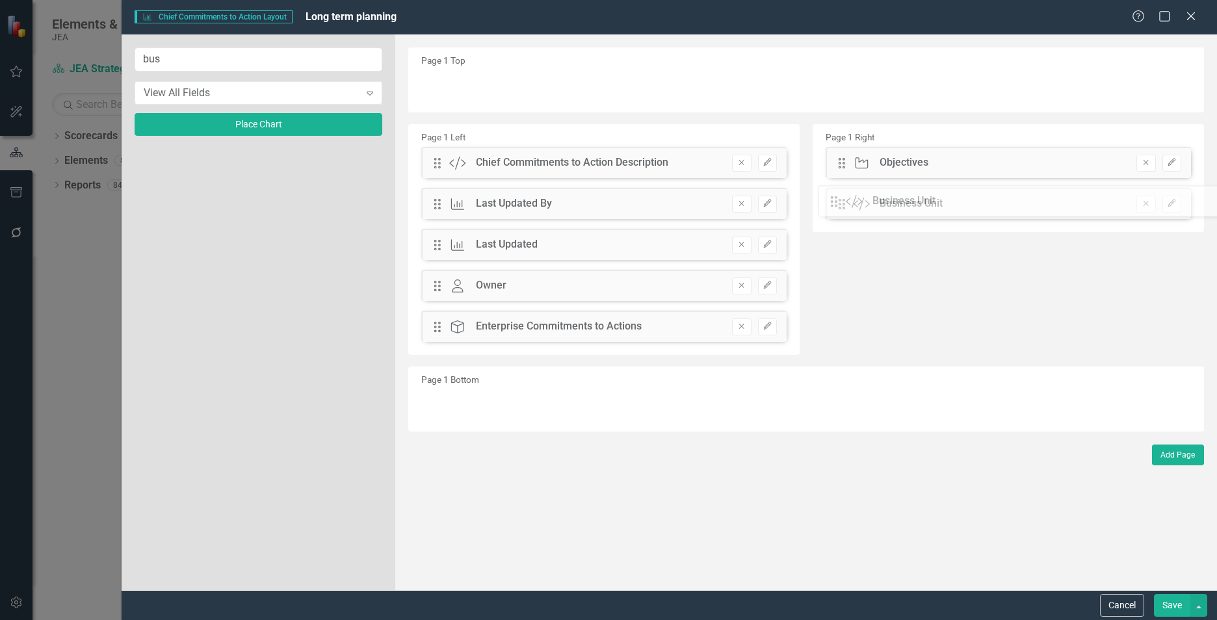
drag, startPoint x: 438, startPoint y: 90, endPoint x: 844, endPoint y: 207, distance: 422.6
click at [669, 202] on icon "button" at bounding box center [1172, 204] width 8 height 8
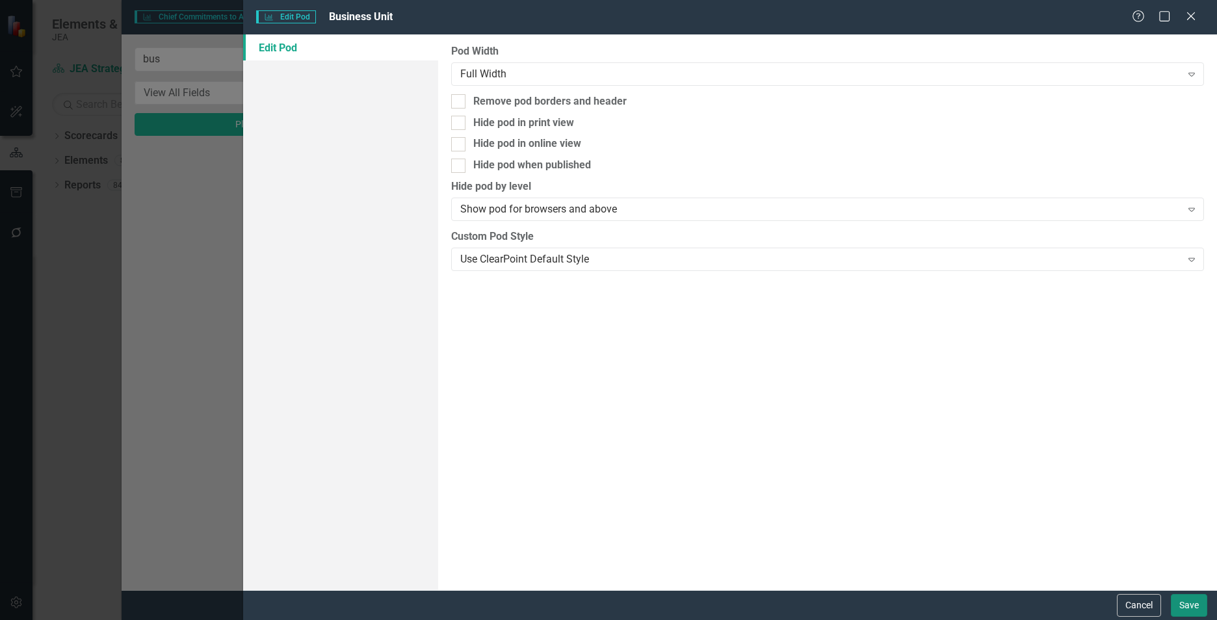
click at [669, 349] on button "Save" at bounding box center [1189, 605] width 36 height 23
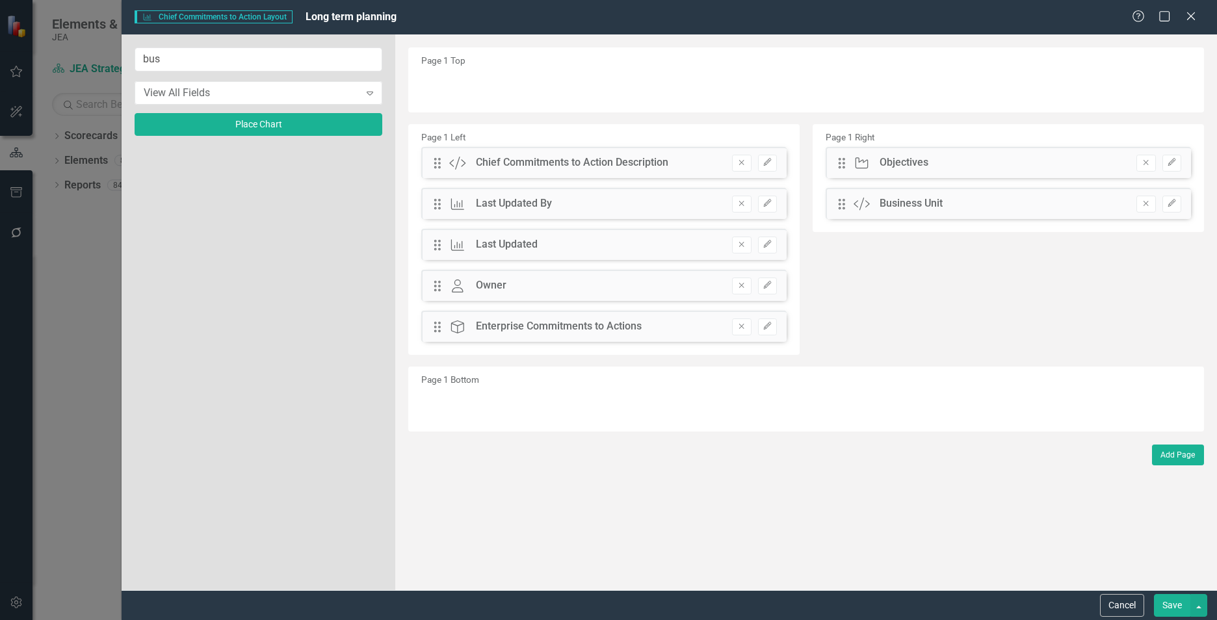
click at [669, 349] on button "Save" at bounding box center [1172, 605] width 36 height 23
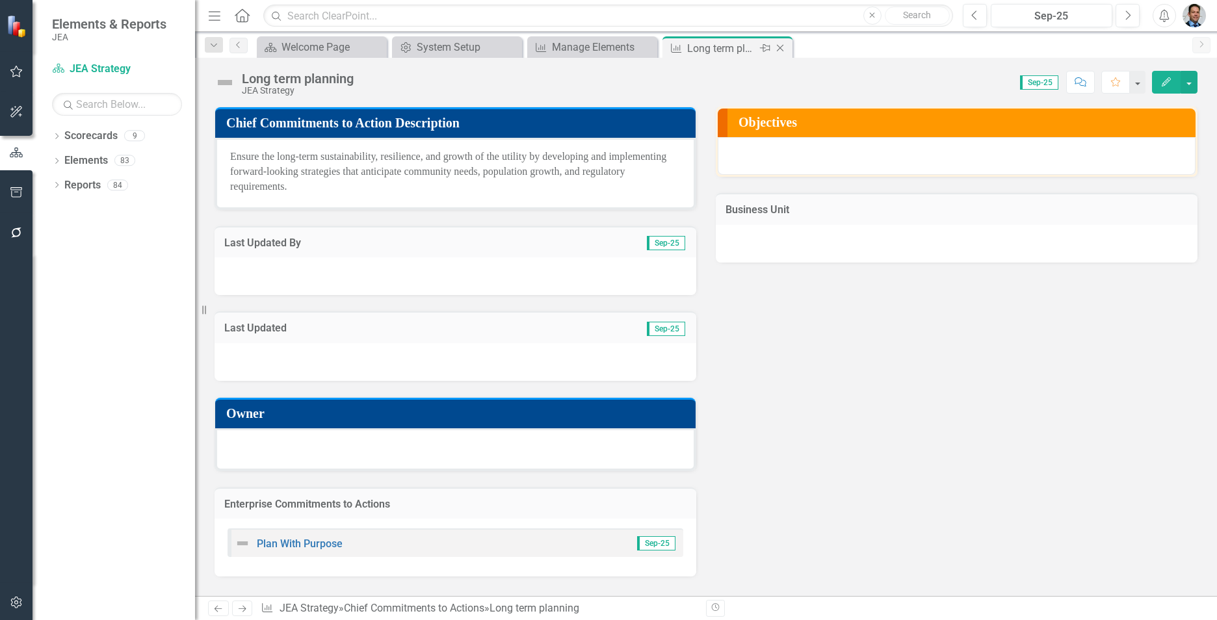
click at [669, 47] on icon "Close" at bounding box center [780, 48] width 13 height 10
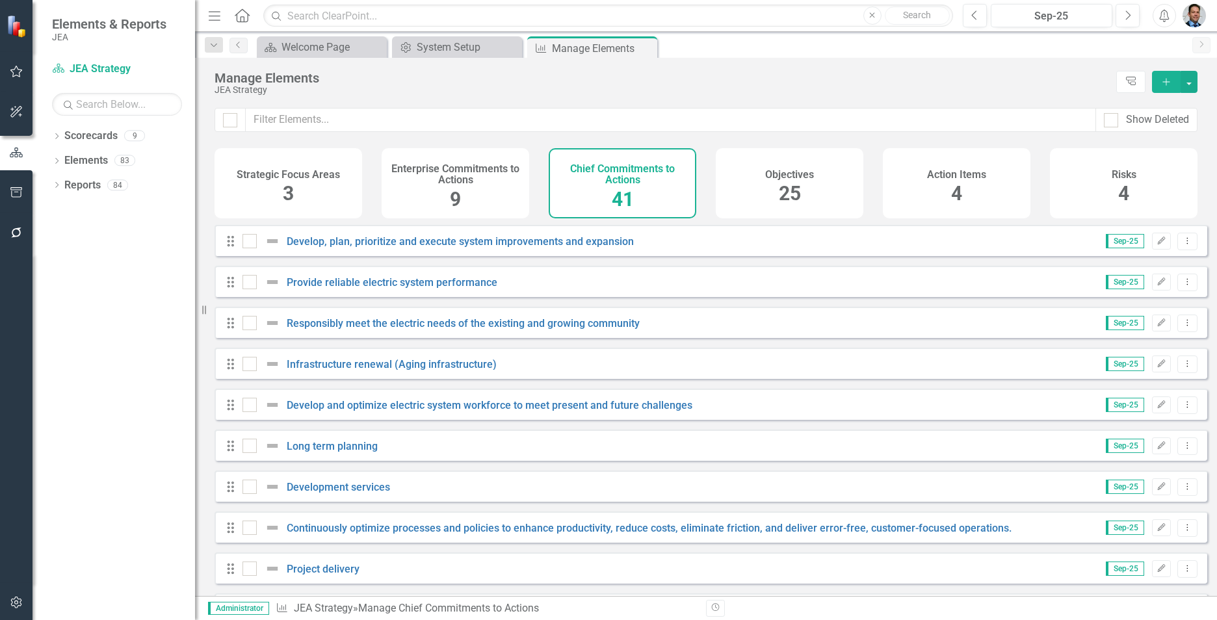
click at [669, 182] on span "25" at bounding box center [790, 193] width 22 height 23
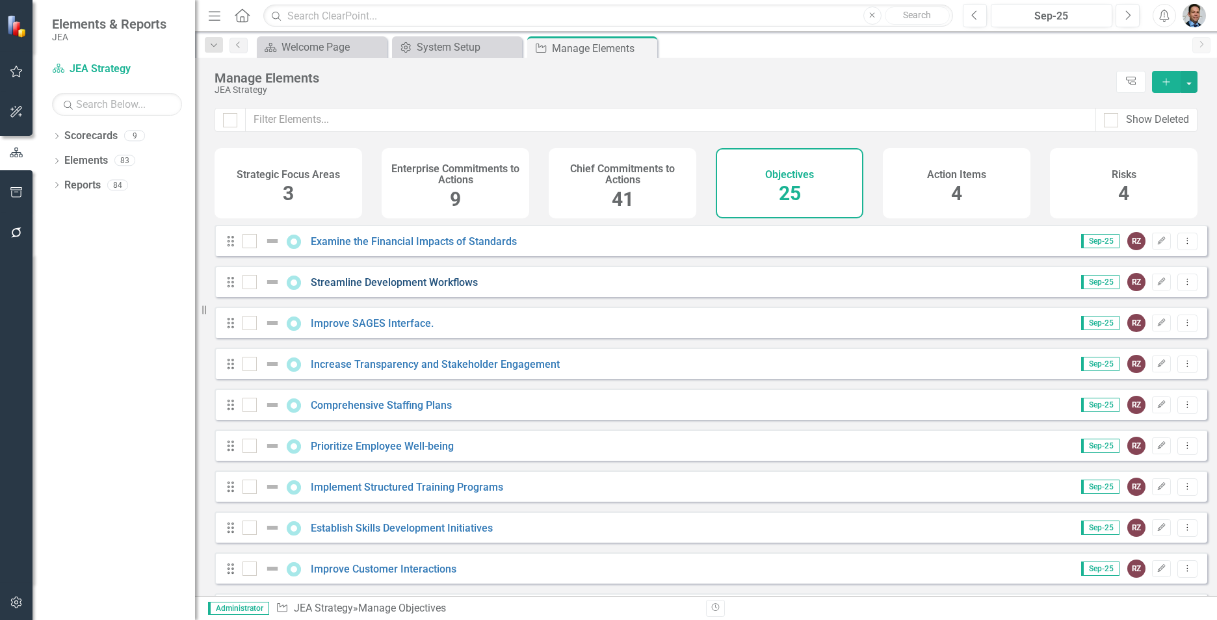
click at [406, 289] on link "Streamline Development Workflows" at bounding box center [394, 282] width 167 height 12
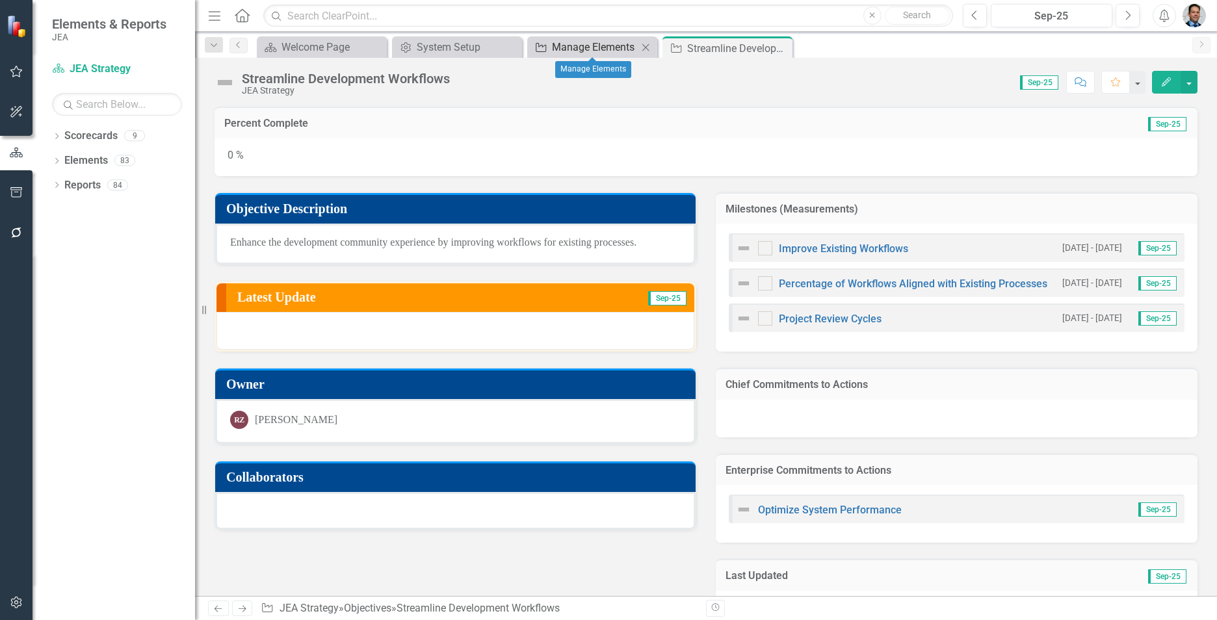
click at [578, 47] on div "Manage Elements" at bounding box center [595, 47] width 86 height 16
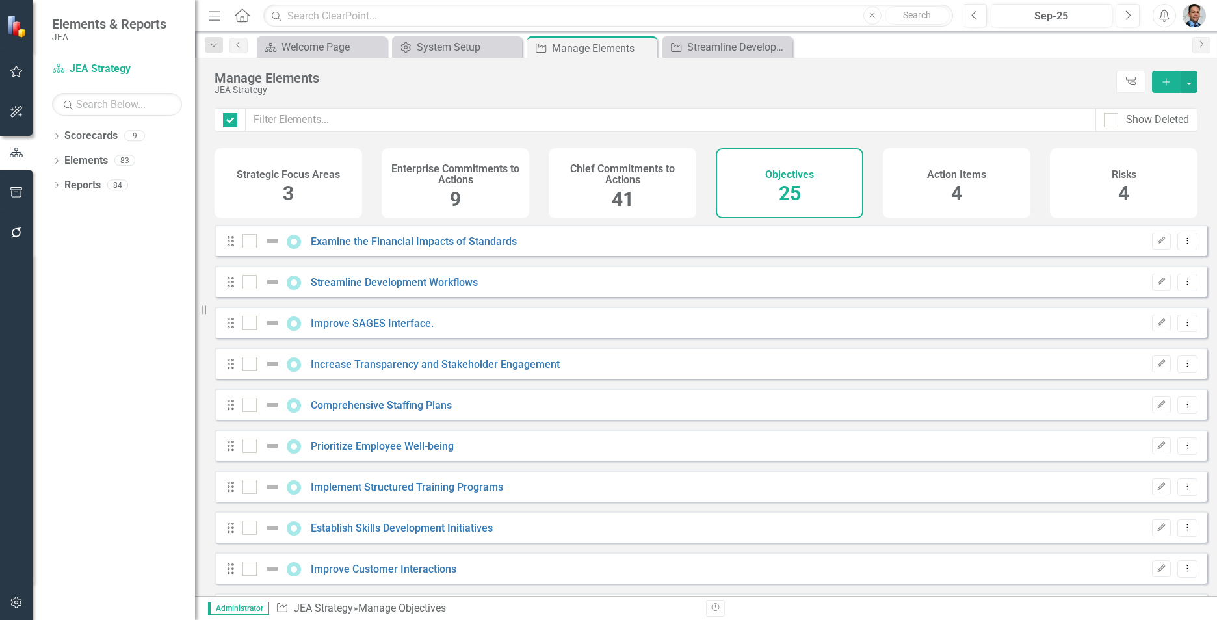
checkbox input "false"
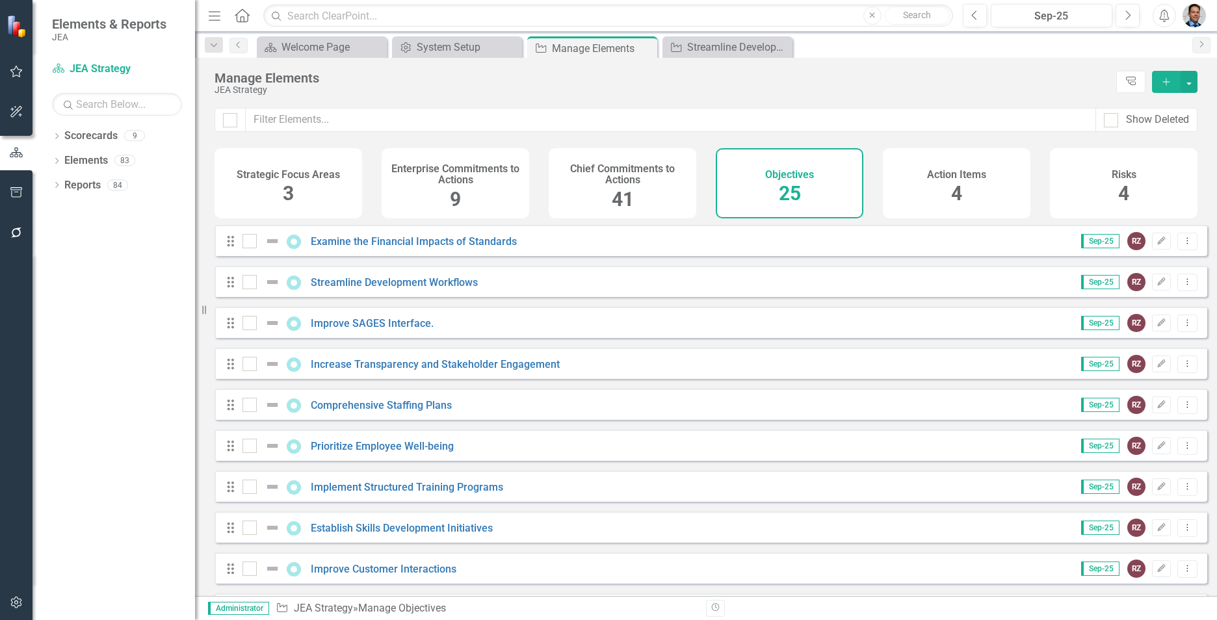
click at [607, 185] on h4 "Chief Commitments to Actions" at bounding box center [622, 174] width 132 height 23
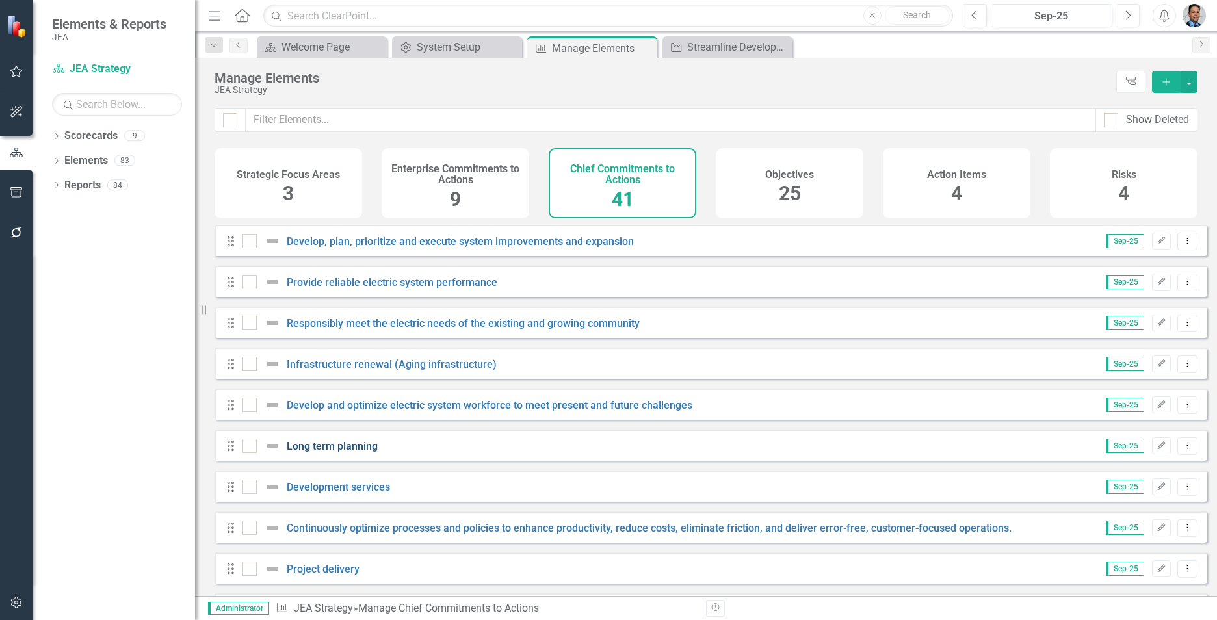
click at [352, 349] on link "Long term planning" at bounding box center [332, 446] width 91 height 12
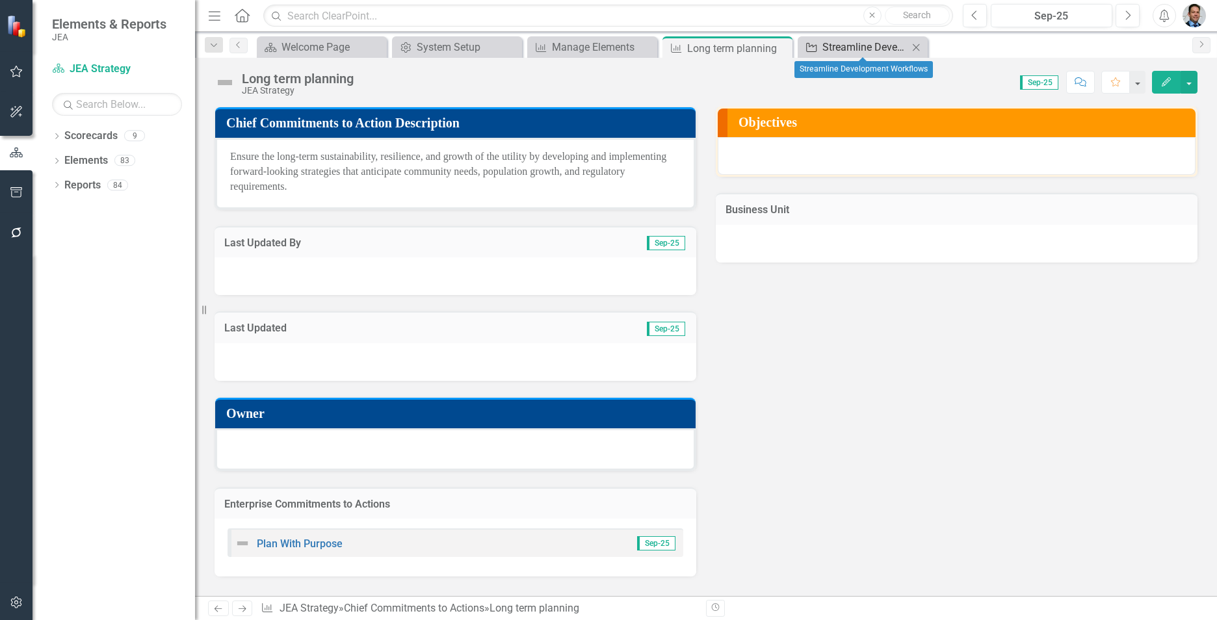
click at [669, 48] on div "Streamline Development Workflows" at bounding box center [865, 47] width 86 height 16
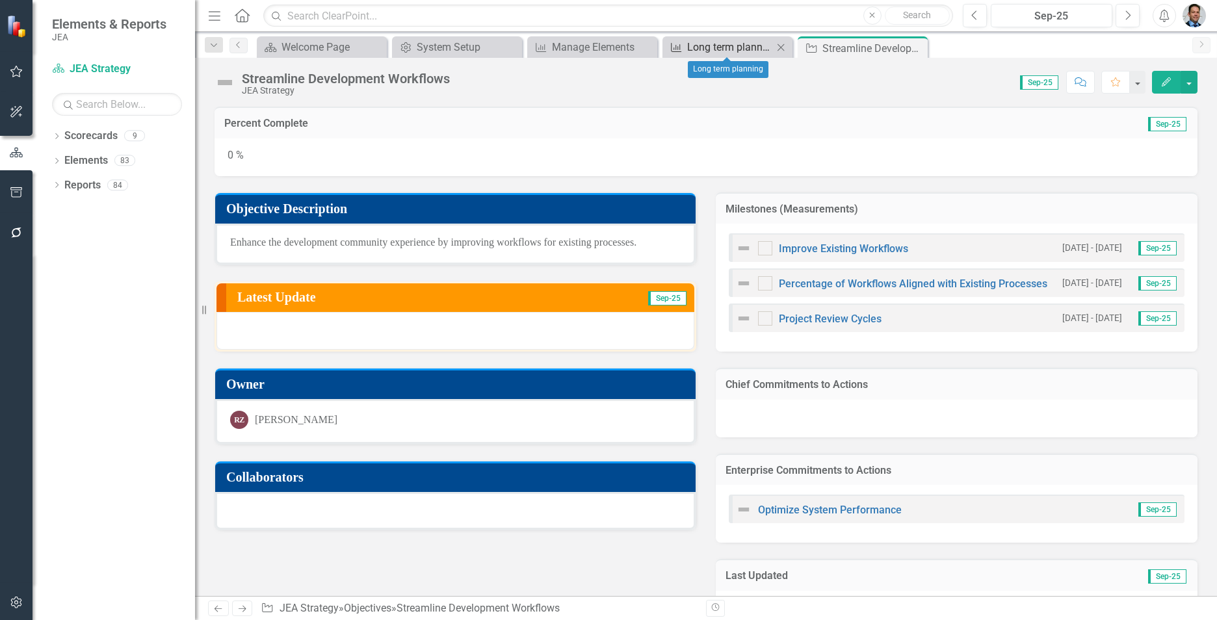
click at [669, 47] on div "Long term planning" at bounding box center [730, 47] width 86 height 16
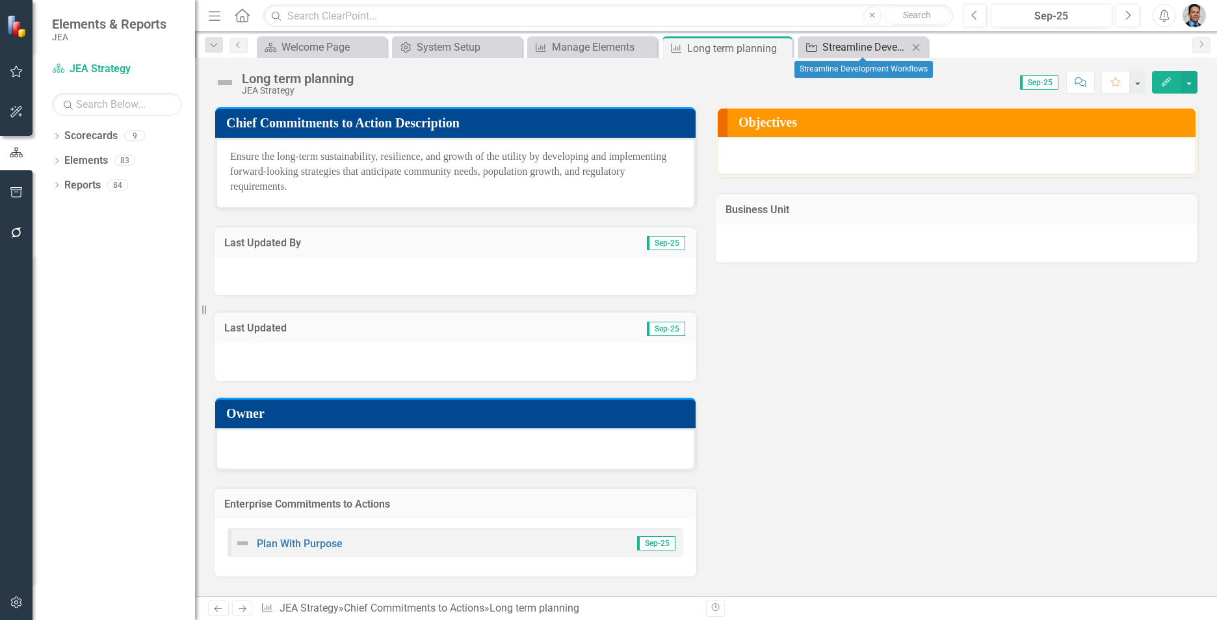
click at [669, 49] on div "Streamline Development Workflows" at bounding box center [865, 47] width 86 height 16
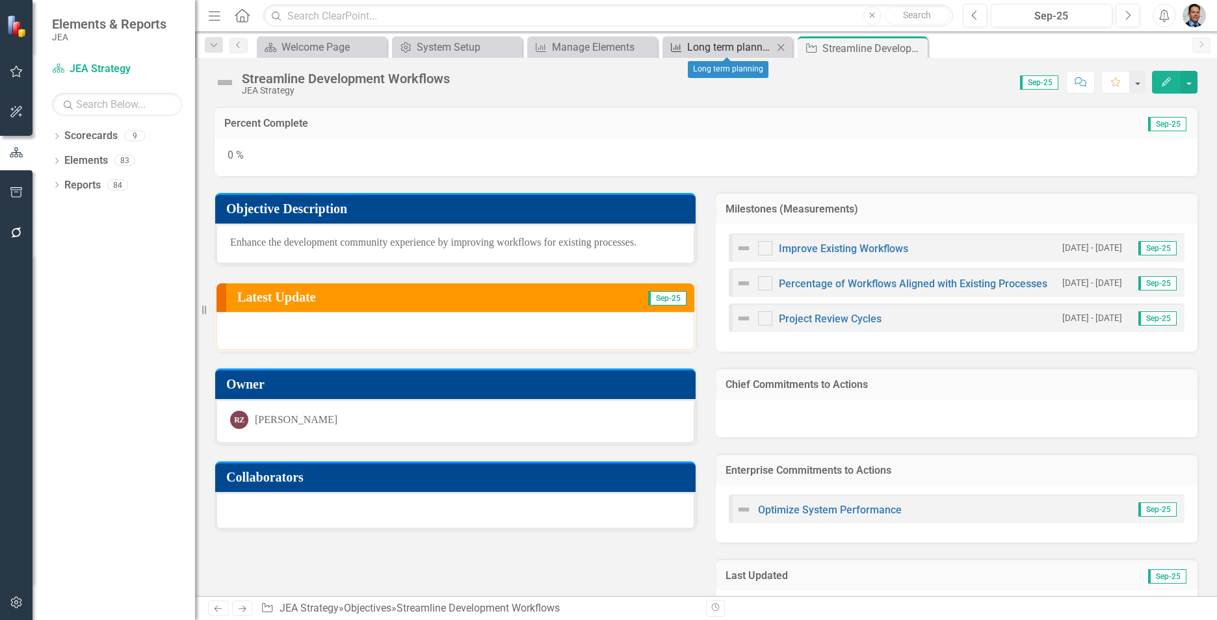
click at [669, 42] on div "Long term planning" at bounding box center [730, 47] width 86 height 16
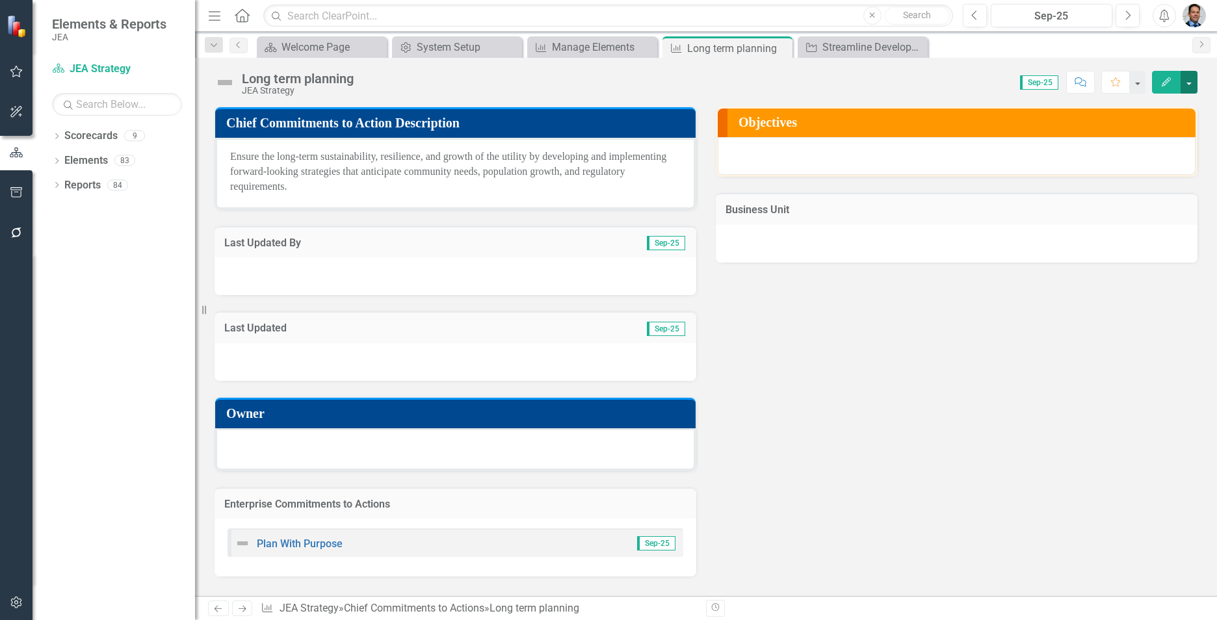
click at [669, 81] on button "button" at bounding box center [1189, 82] width 17 height 23
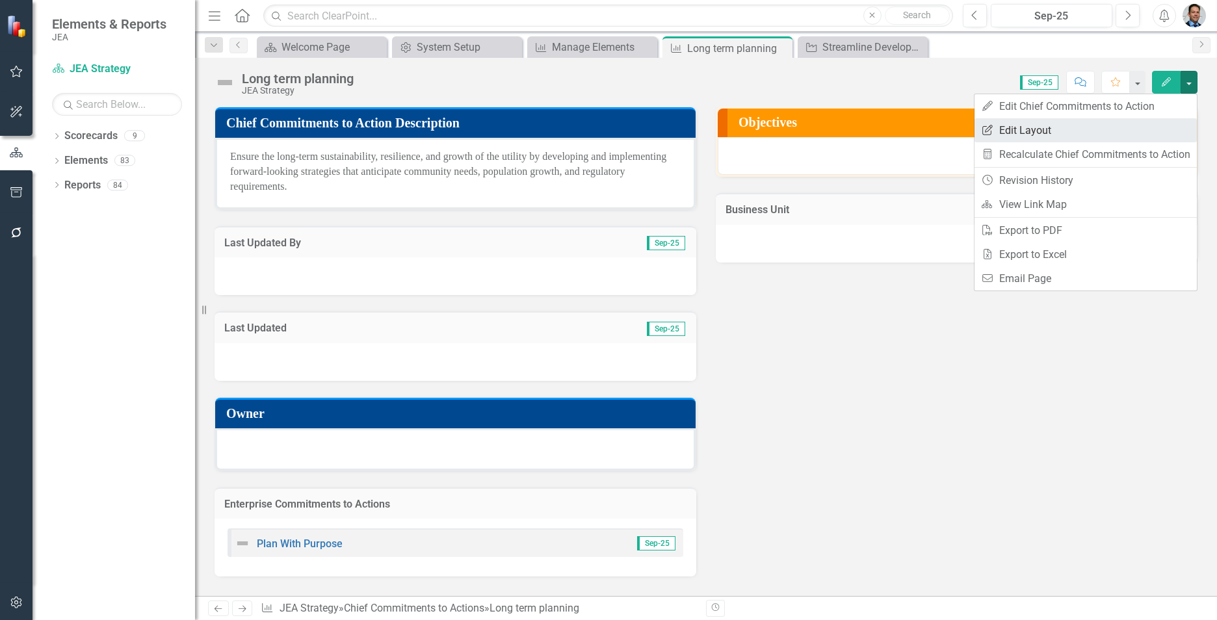
click at [669, 129] on link "Edit Report Edit Layout" at bounding box center [1085, 130] width 222 height 24
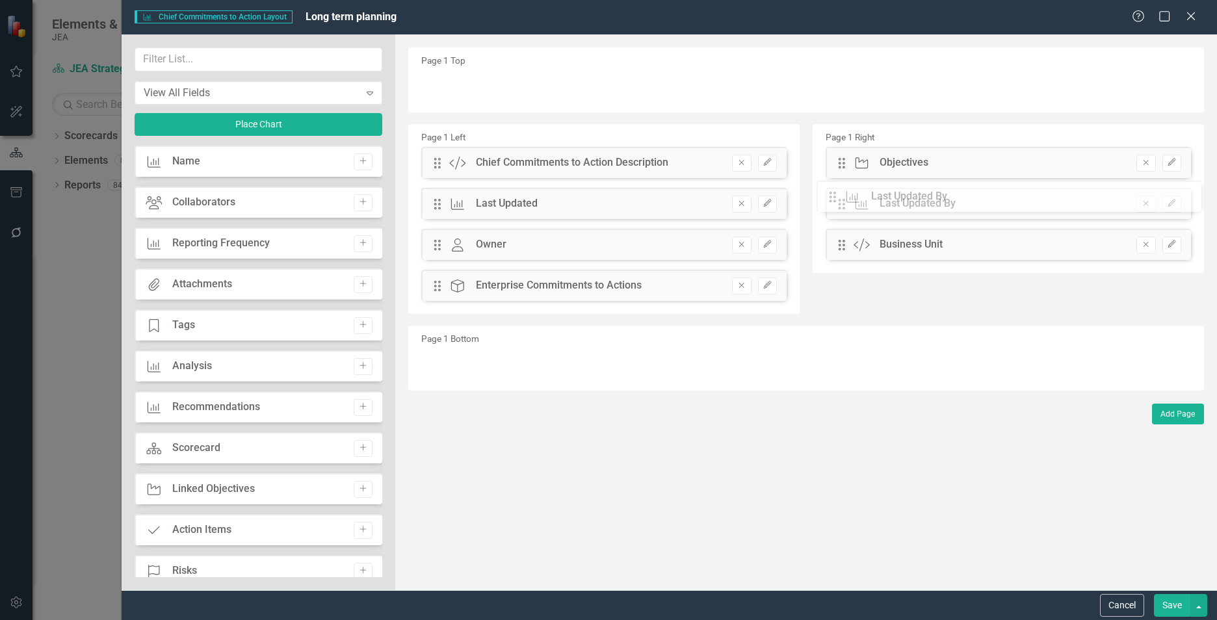
drag, startPoint x: 437, startPoint y: 209, endPoint x: 842, endPoint y: 202, distance: 405.1
drag, startPoint x: 438, startPoint y: 202, endPoint x: 869, endPoint y: 237, distance: 431.7
drag, startPoint x: 844, startPoint y: 291, endPoint x: 434, endPoint y: 254, distance: 411.2
click at [669, 349] on button "Save" at bounding box center [1172, 605] width 36 height 23
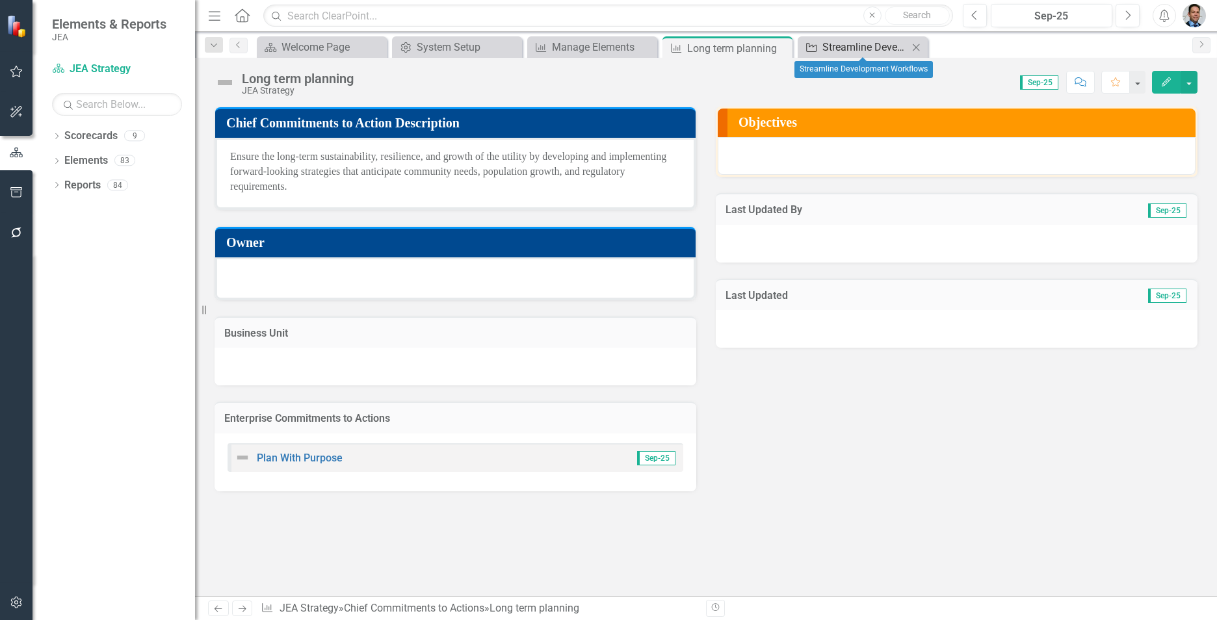
click at [669, 47] on div "Streamline Development Workflows" at bounding box center [865, 47] width 86 height 16
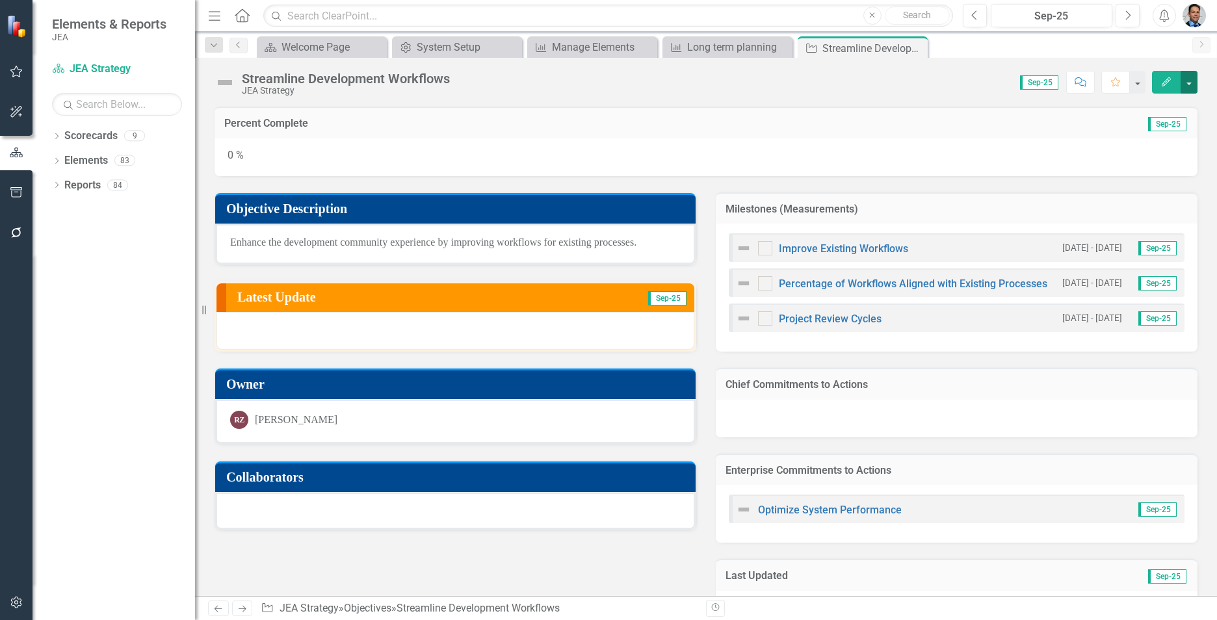
click at [669, 79] on button "button" at bounding box center [1189, 82] width 17 height 23
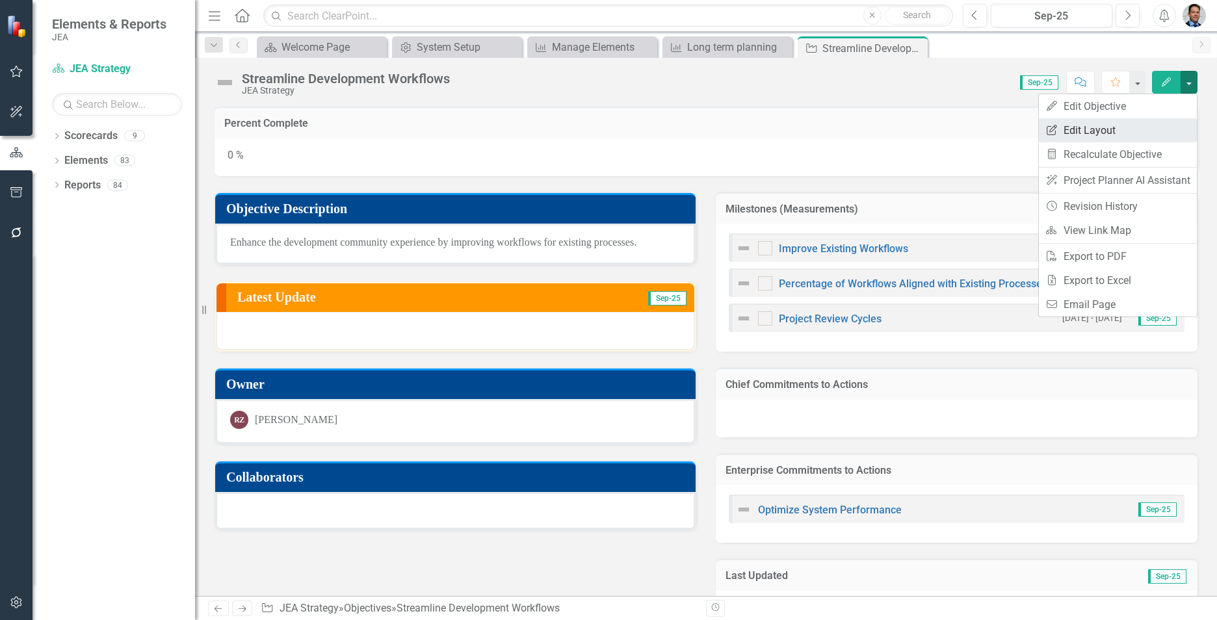
click at [669, 128] on link "Edit Report Edit Layout" at bounding box center [1118, 130] width 158 height 24
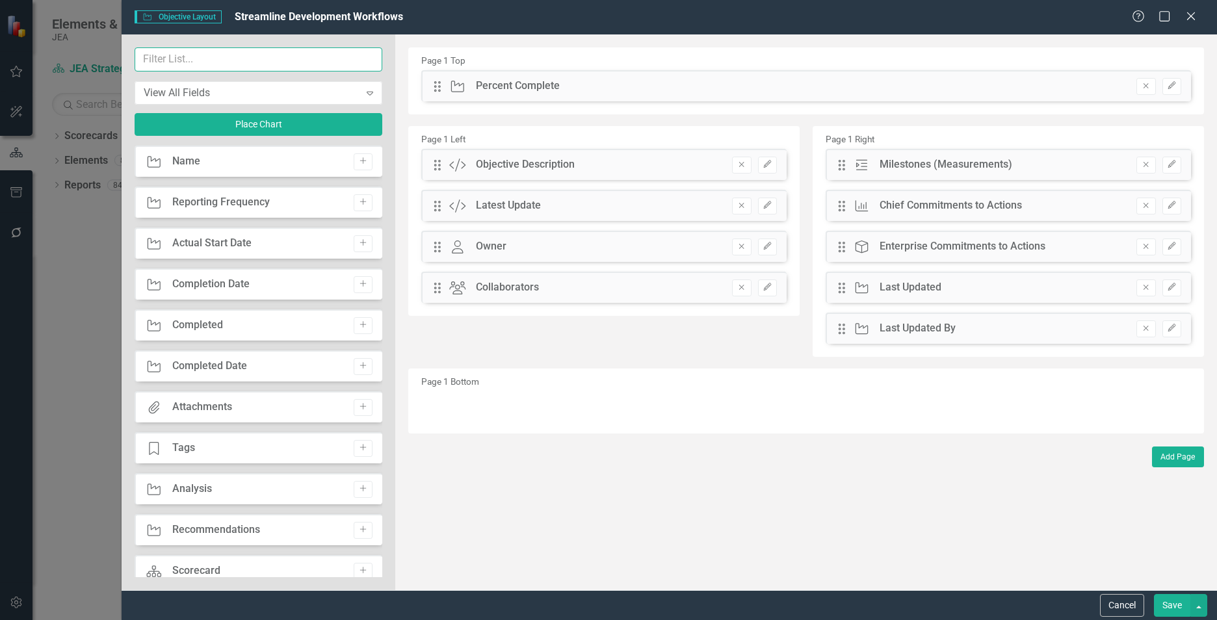
click at [211, 58] on input "text" at bounding box center [259, 59] width 248 height 24
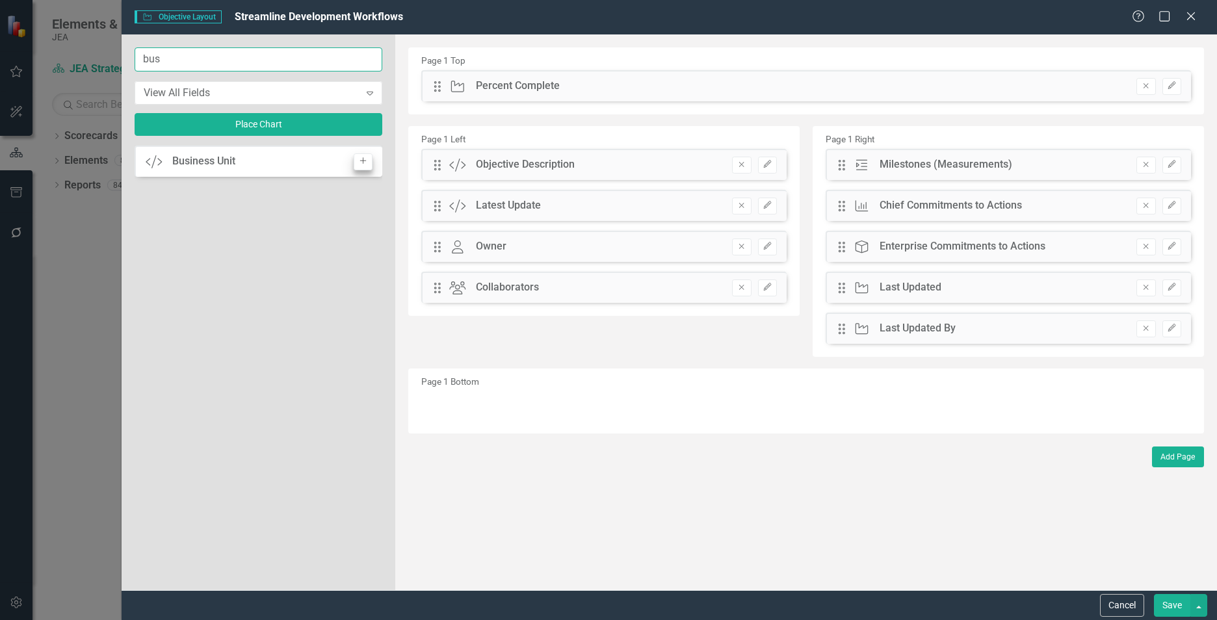
type input "bus"
click at [366, 159] on icon "Add" at bounding box center [363, 161] width 10 height 8
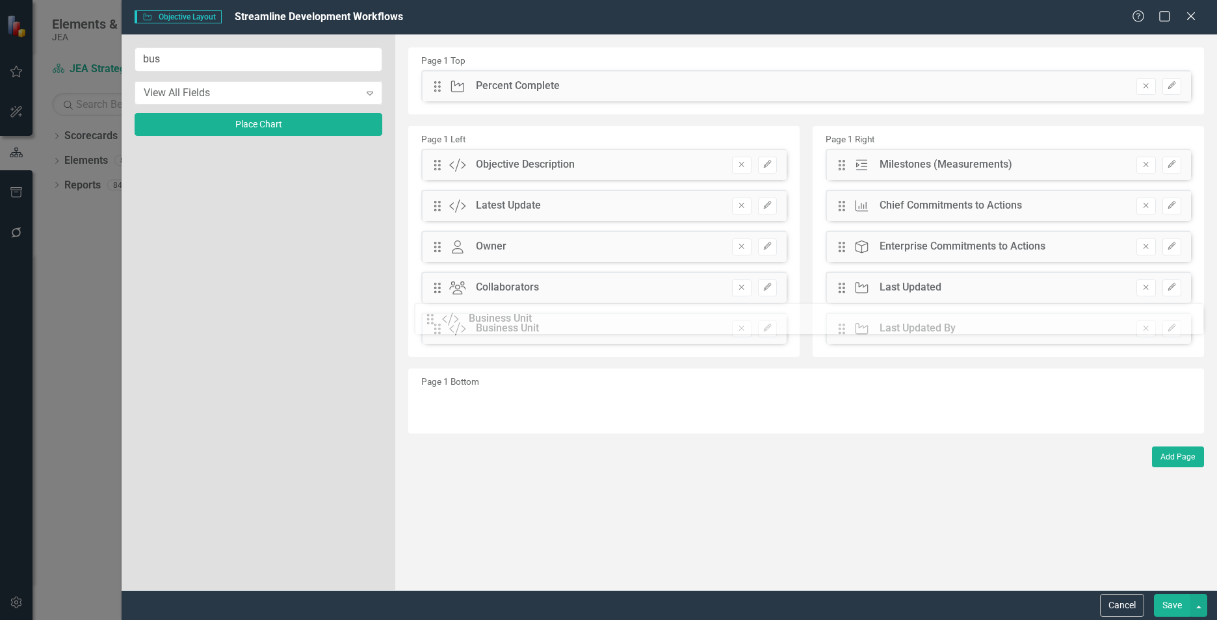
drag, startPoint x: 436, startPoint y: 86, endPoint x: 438, endPoint y: 319, distance: 232.7
click at [669, 349] on button "Save" at bounding box center [1172, 605] width 36 height 23
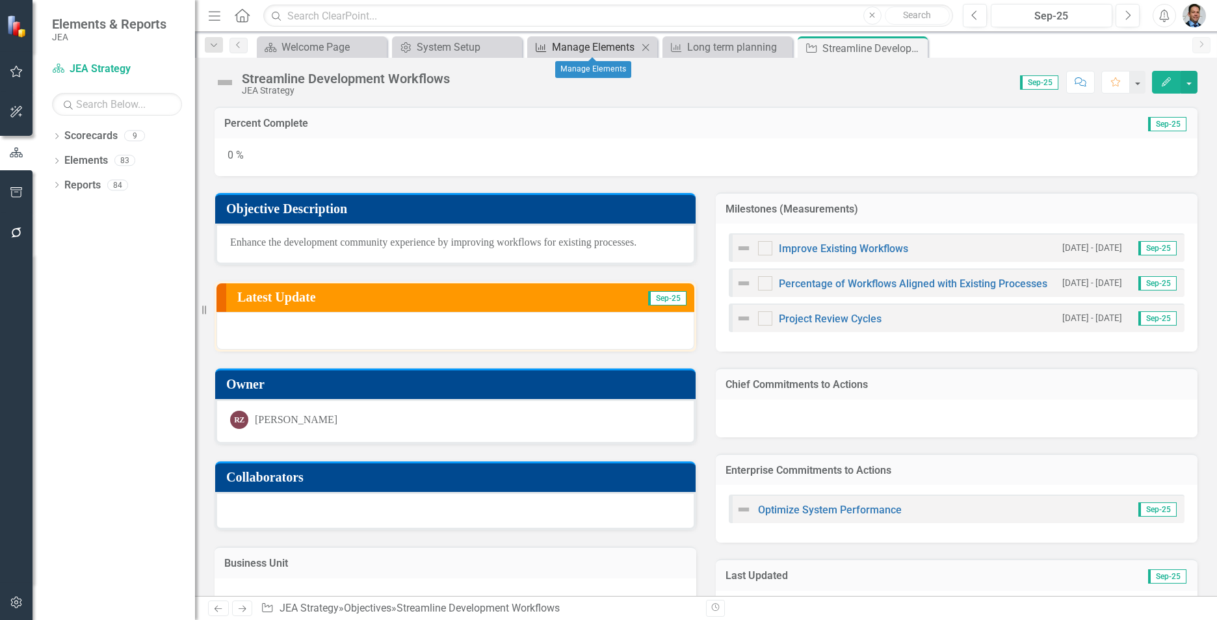
click at [585, 47] on div "Manage Elements" at bounding box center [595, 47] width 86 height 16
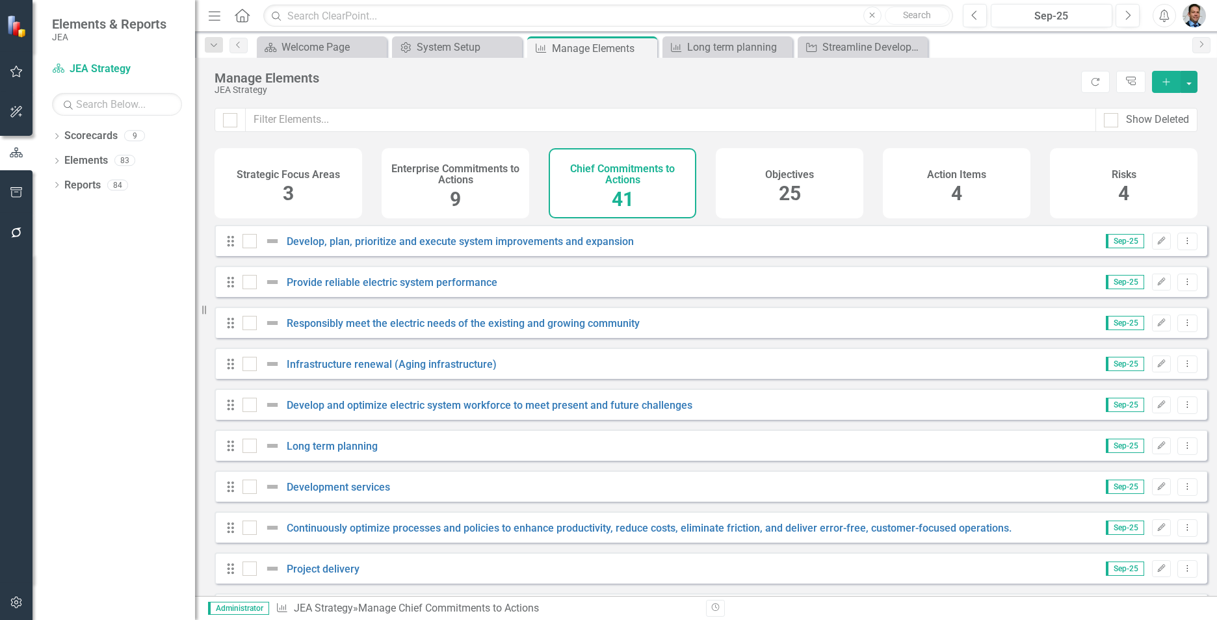
click at [669, 183] on div "Objectives 25" at bounding box center [790, 183] width 148 height 70
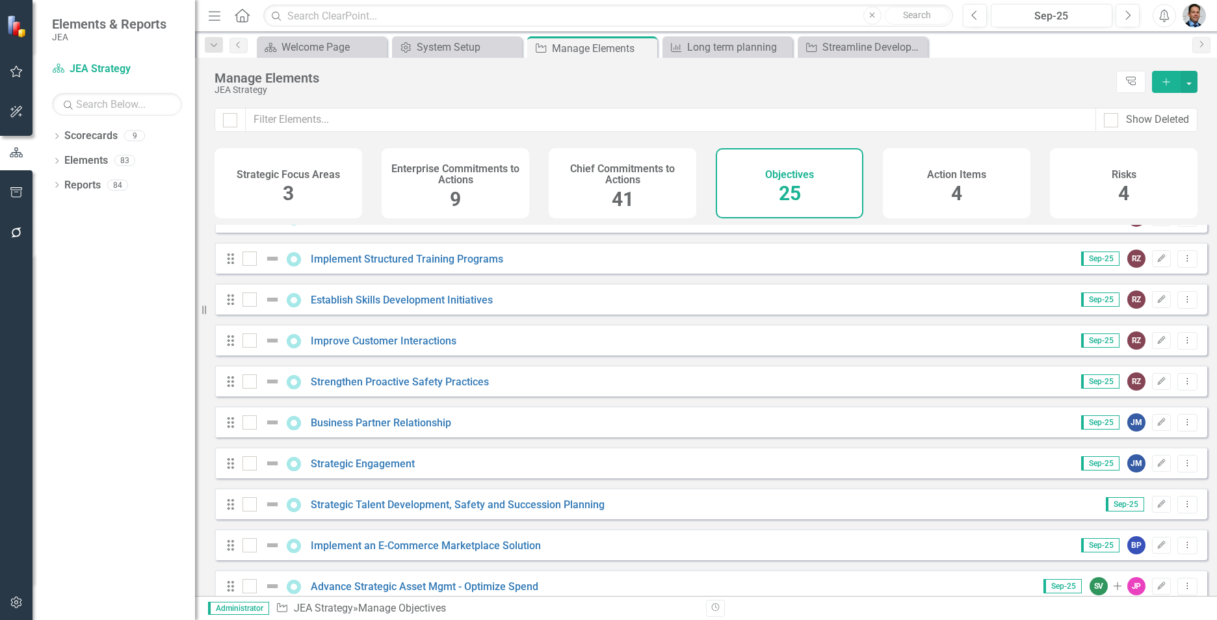
scroll to position [260, 0]
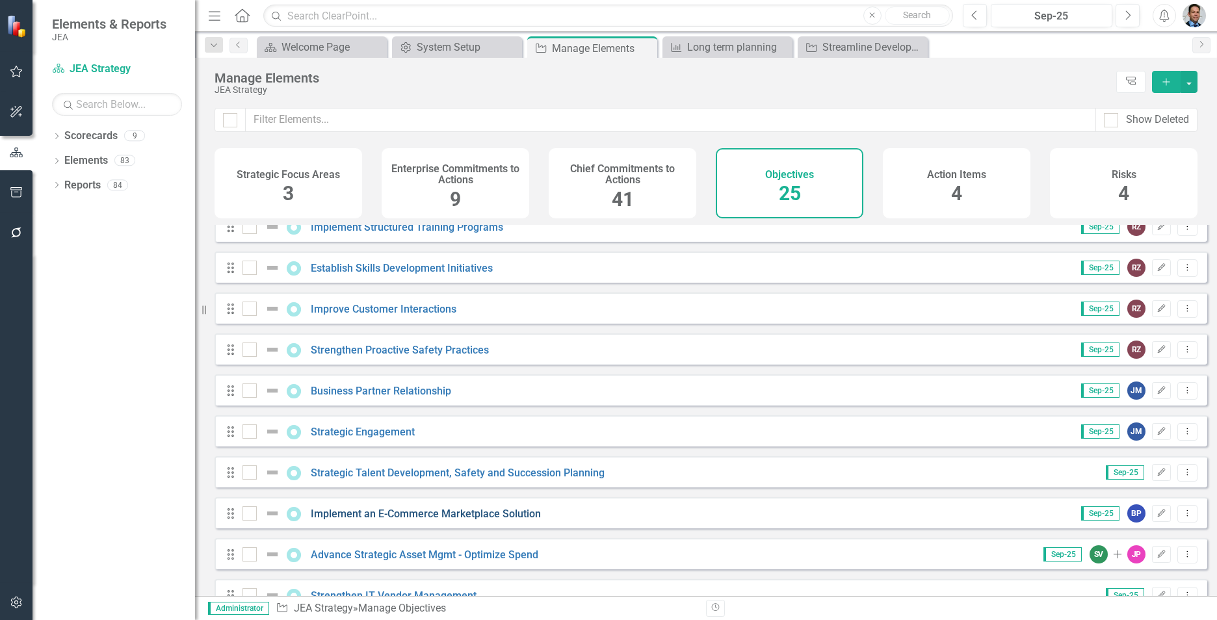
click at [476, 349] on link "Implement an E-Commerce Marketplace Solution" at bounding box center [426, 514] width 230 height 12
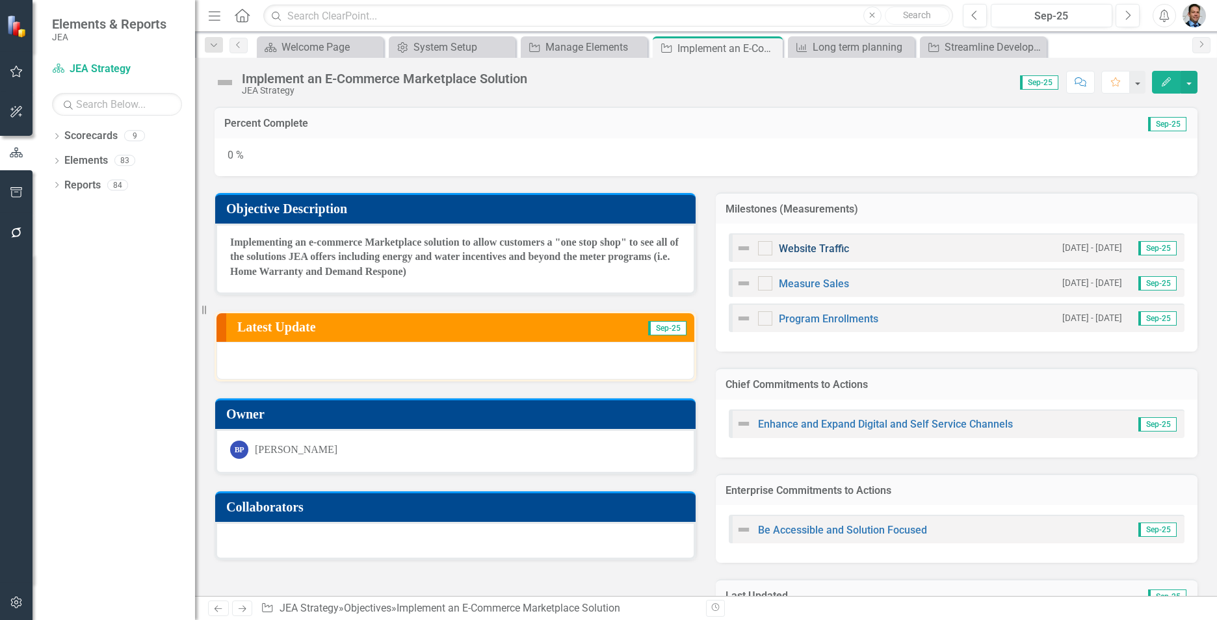
click at [669, 244] on link "Website Traffic" at bounding box center [814, 248] width 70 height 12
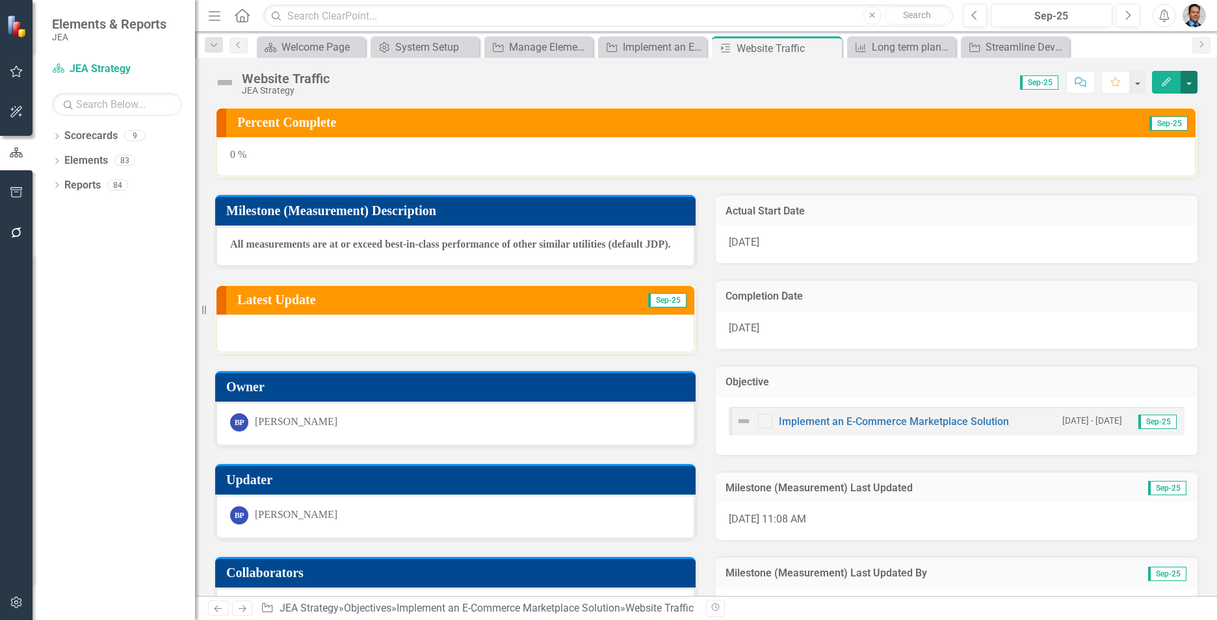
click at [669, 79] on button "button" at bounding box center [1189, 82] width 17 height 23
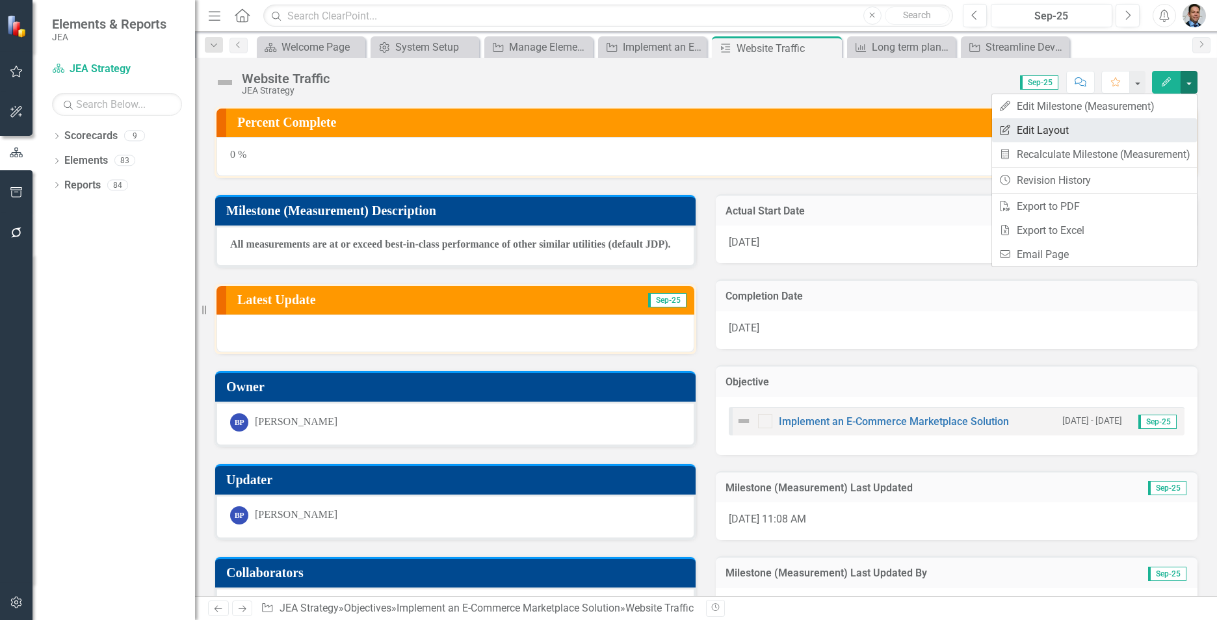
click at [669, 131] on link "Edit Report Edit Layout" at bounding box center [1094, 130] width 205 height 24
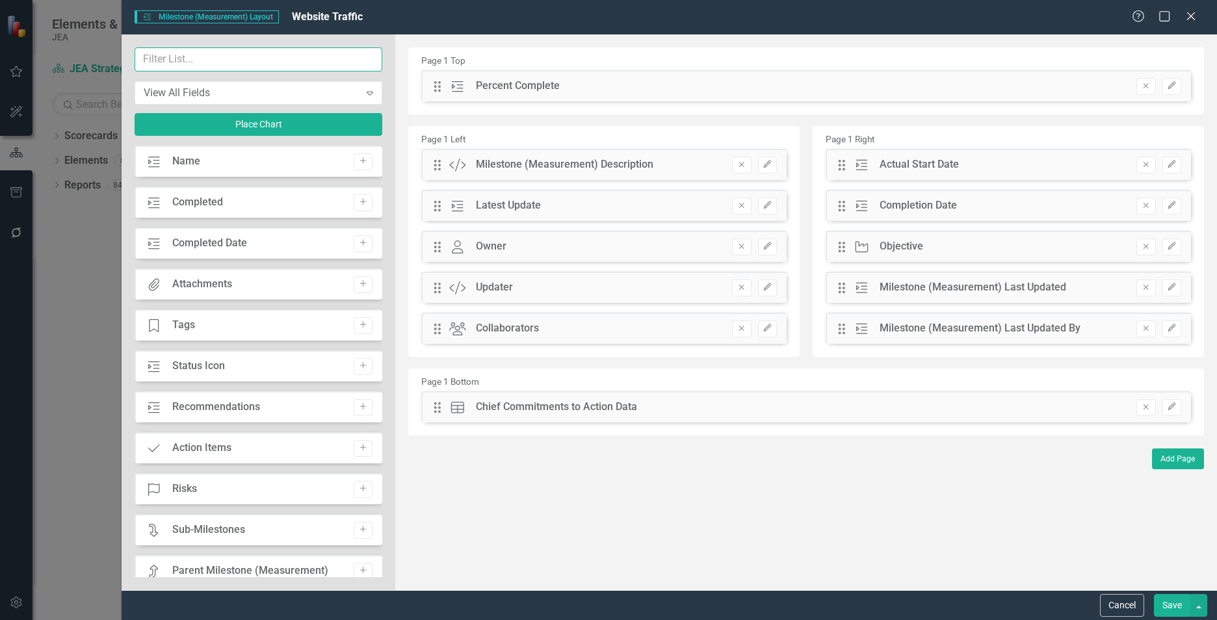
click at [203, 59] on input "text" at bounding box center [259, 59] width 248 height 24
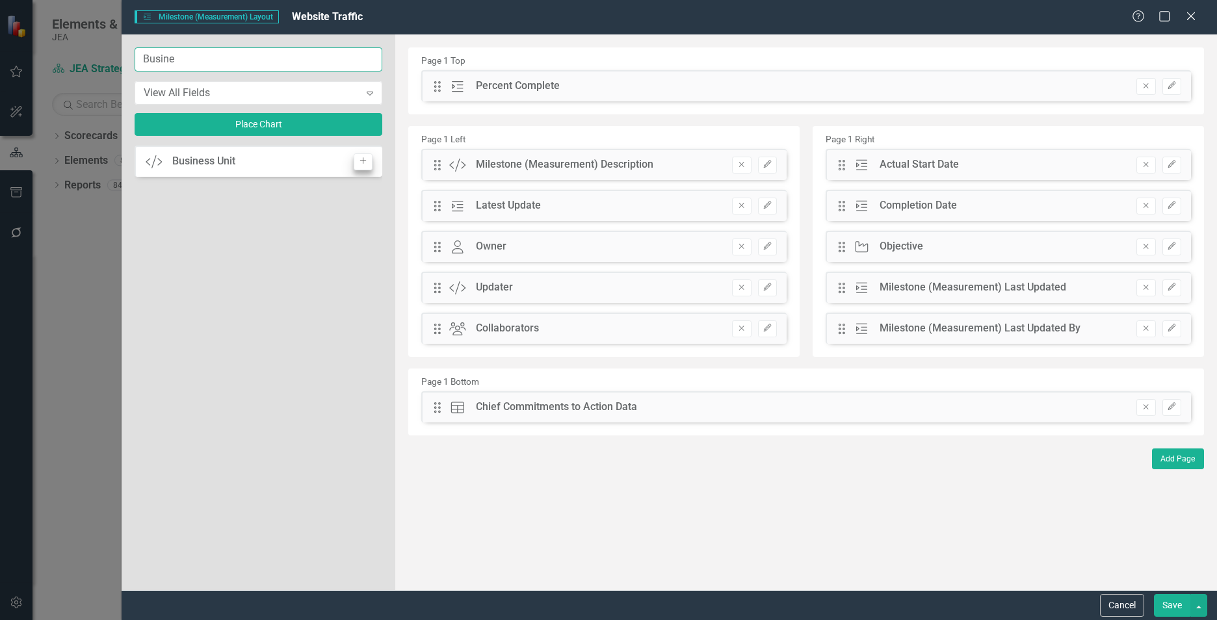
type input "Busine"
click at [365, 163] on icon "Add" at bounding box center [363, 161] width 10 height 8
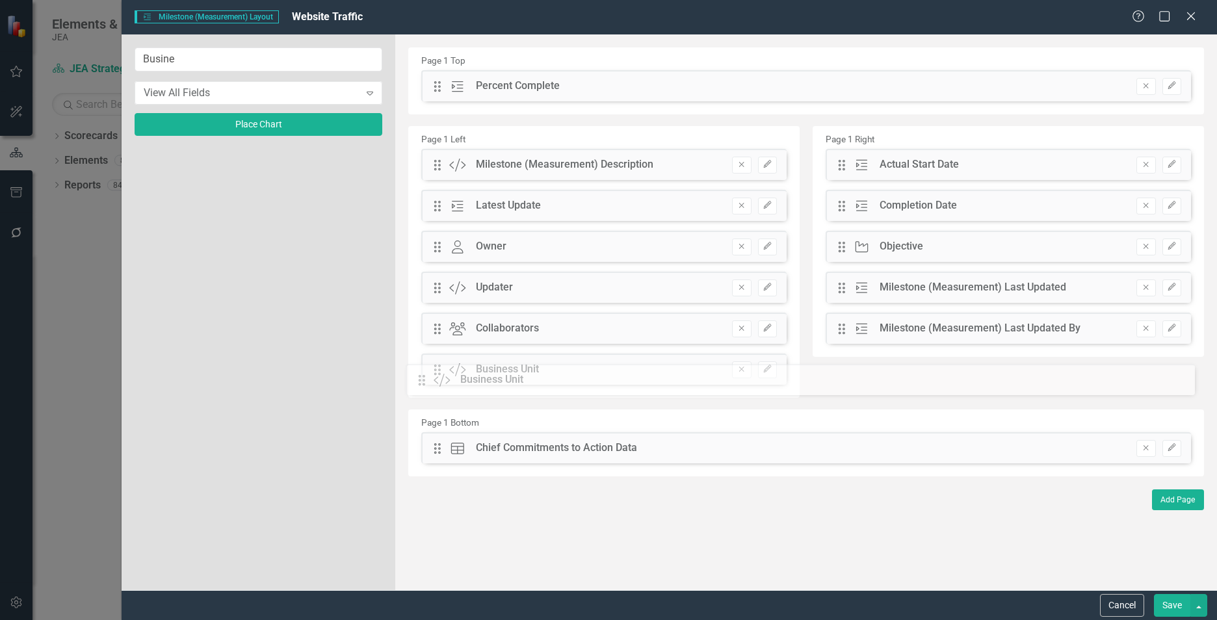
drag, startPoint x: 438, startPoint y: 85, endPoint x: 432, endPoint y: 379, distance: 293.9
click at [669, 349] on button "Save" at bounding box center [1172, 605] width 36 height 23
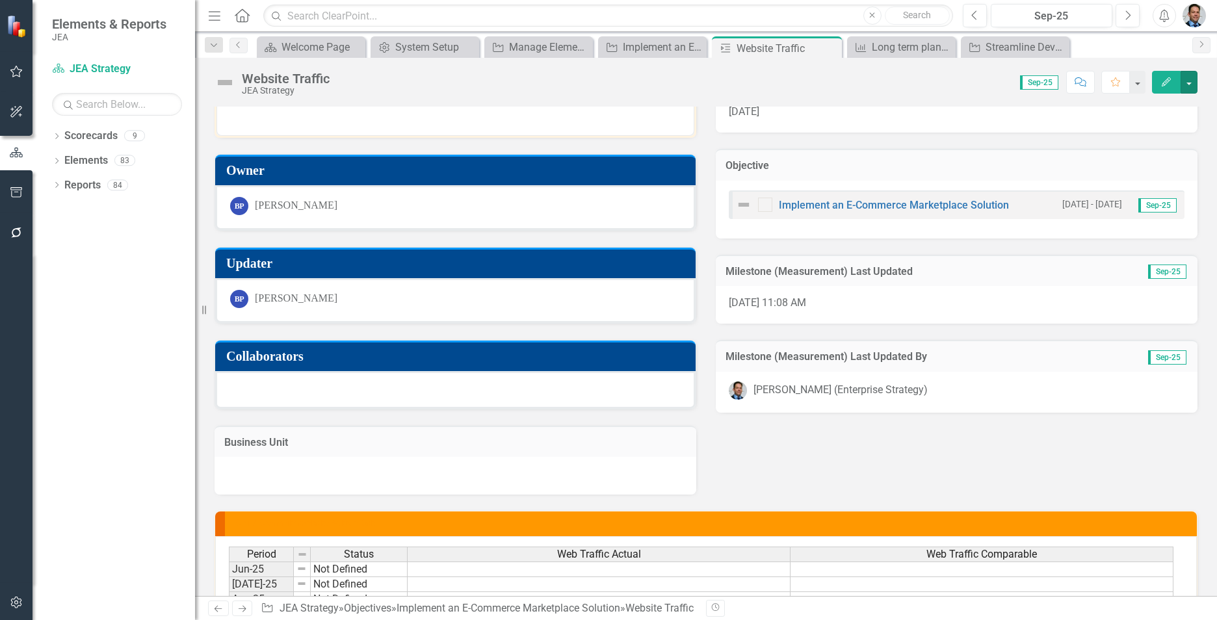
scroll to position [260, 0]
